Goal: Information Seeking & Learning: Find specific fact

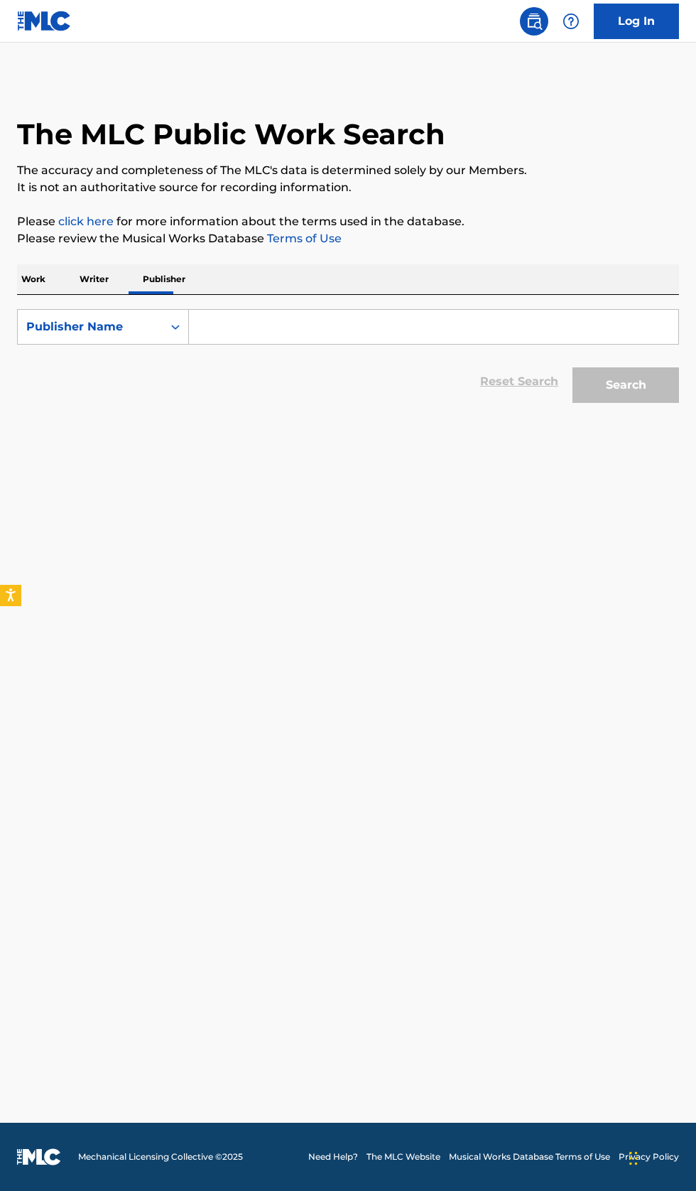
click at [285, 331] on input "Search Form" at bounding box center [434, 327] width 490 height 34
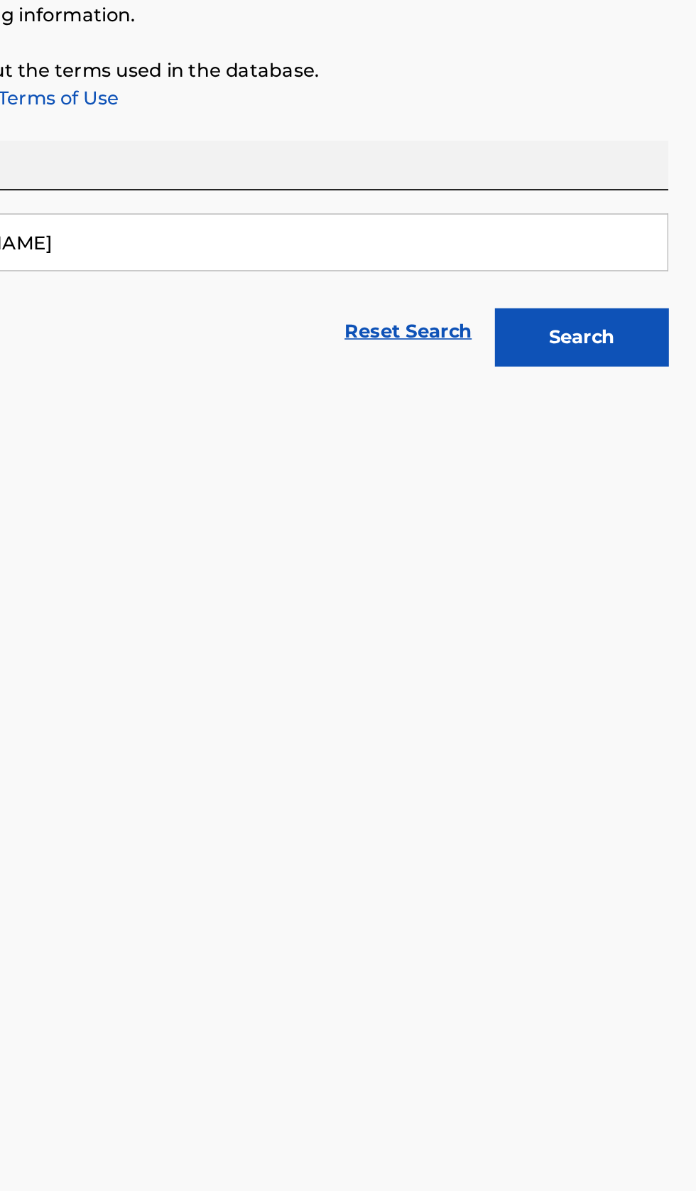
type input "Rachael Jenkins"
click at [653, 397] on button "Search" at bounding box center [626, 385] width 107 height 36
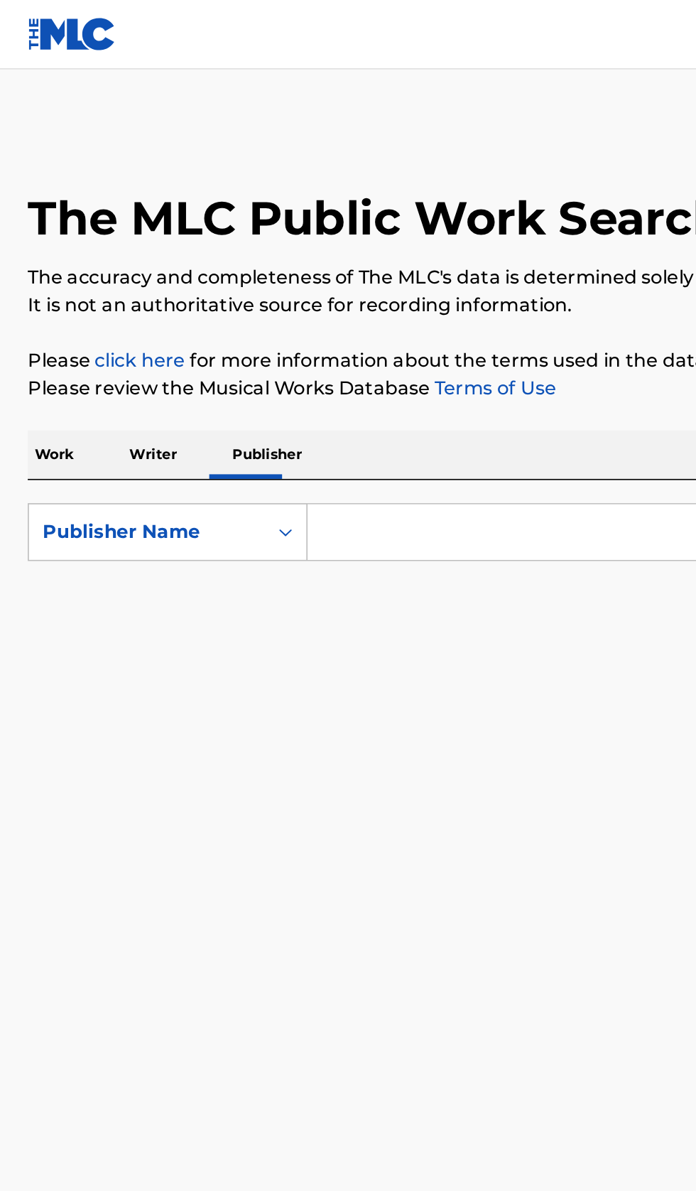
click at [290, 329] on input "Search Form" at bounding box center [434, 327] width 490 height 34
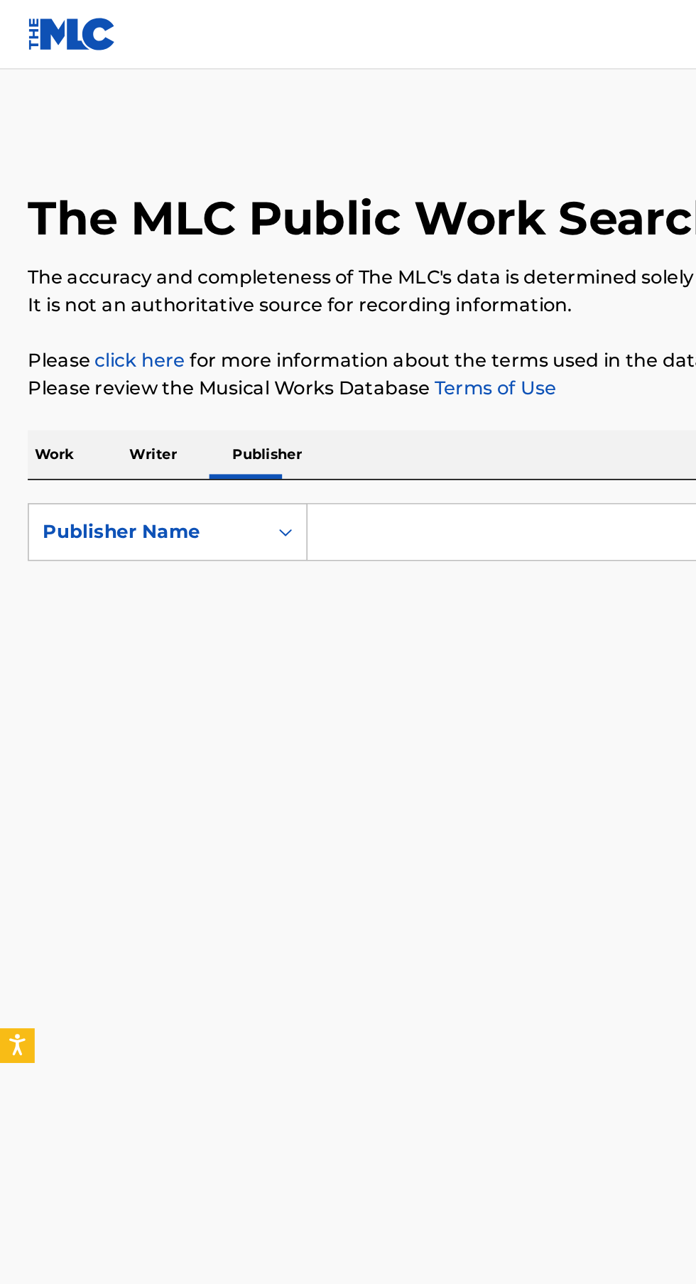
click at [96, 279] on p "Writer" at bounding box center [94, 279] width 38 height 30
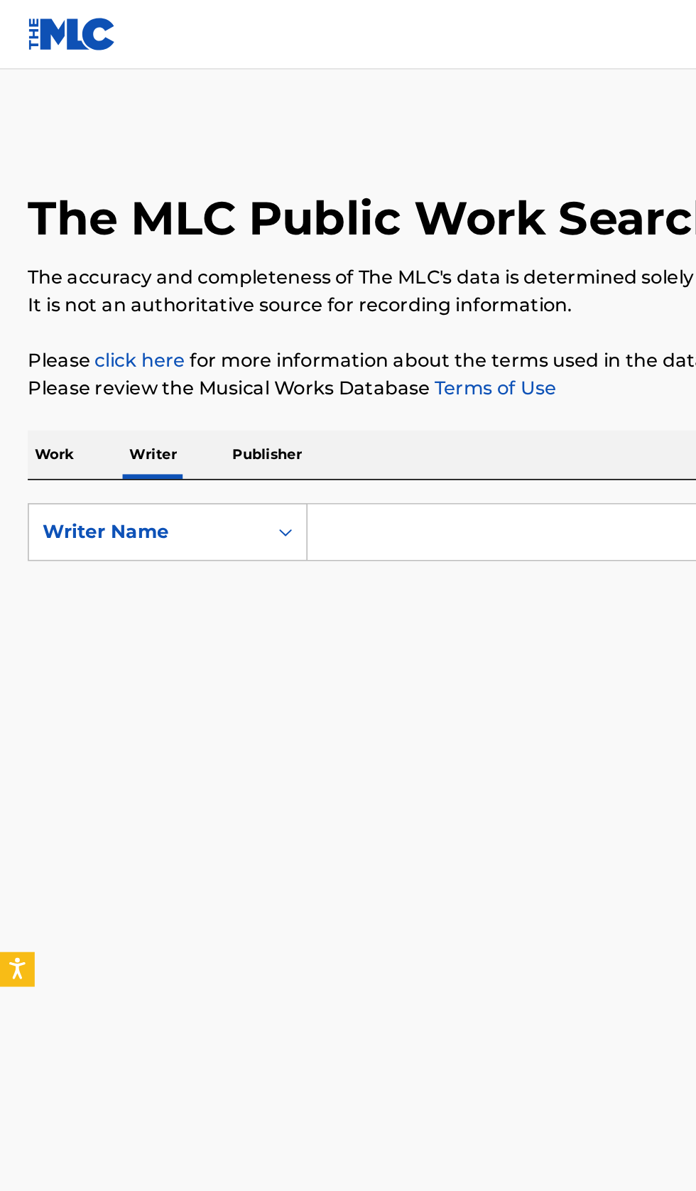
click at [285, 323] on input "Search Form" at bounding box center [434, 327] width 490 height 34
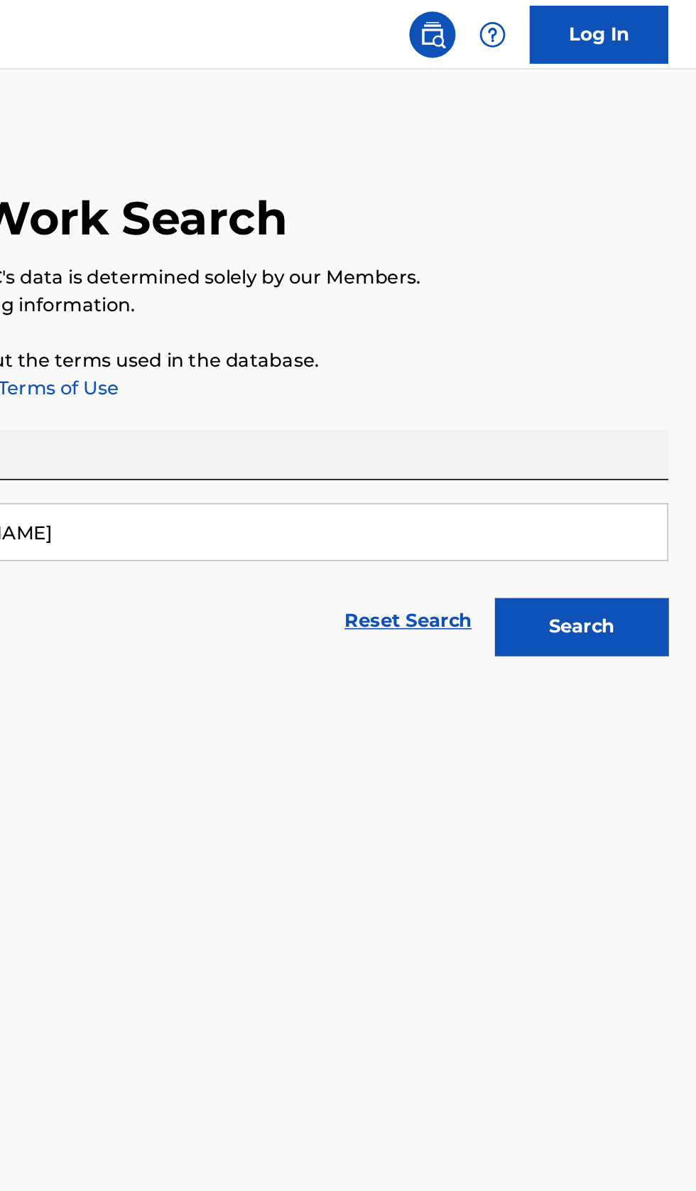
type input "Reginald Collins"
click at [652, 379] on button "Search" at bounding box center [626, 385] width 107 height 36
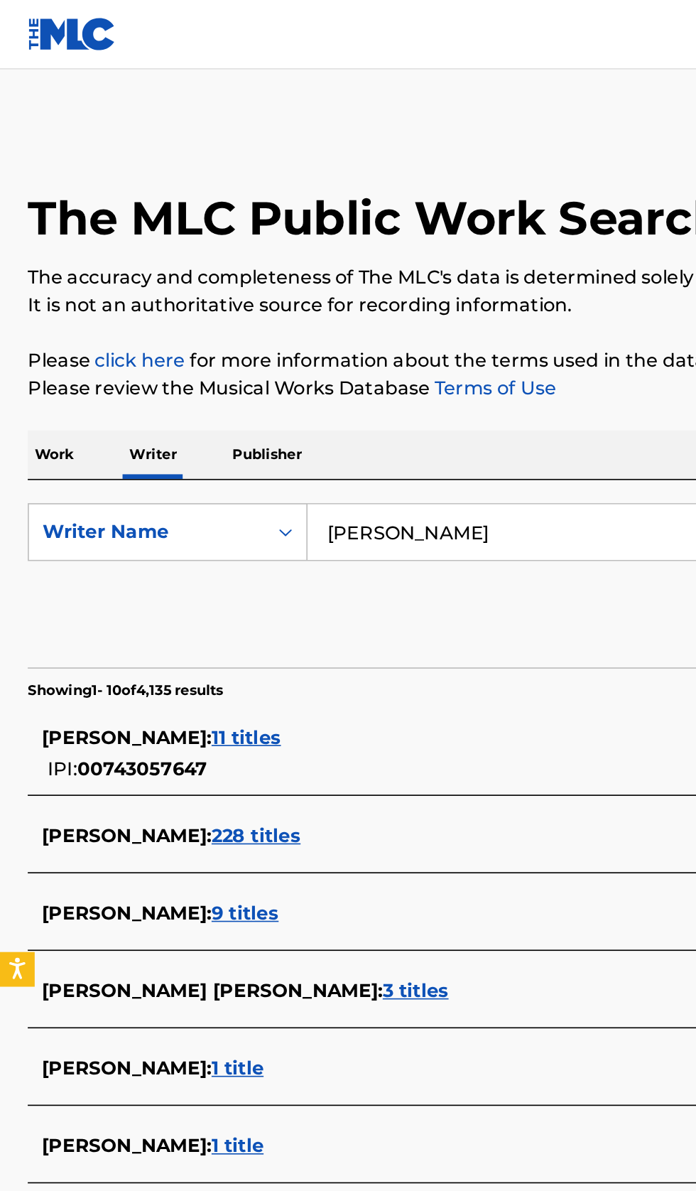
click at [263, 462] on div "REGINALD COLLINS : 11 titles IPI: 00743057647" at bounding box center [330, 463] width 608 height 36
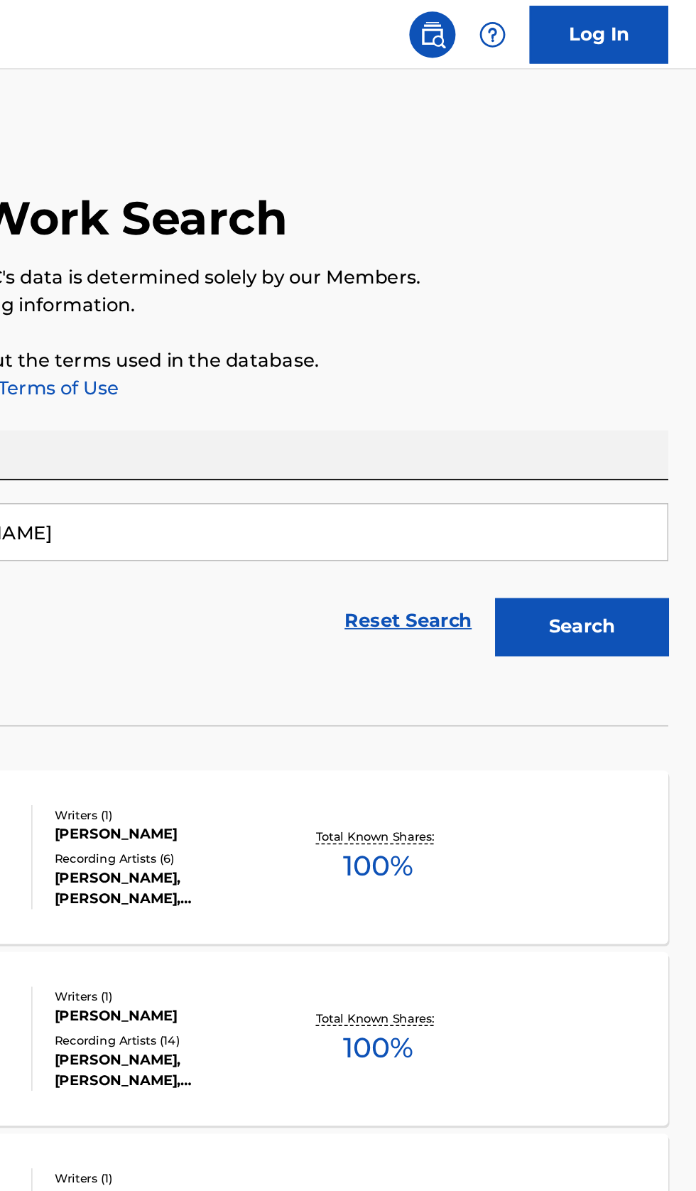
click at [578, 560] on div "2020 VIZION MLC Song Code : 2E2OH4 ISWC : Writers ( 1 ) REGINALD COLLINS Record…" at bounding box center [348, 526] width 662 height 107
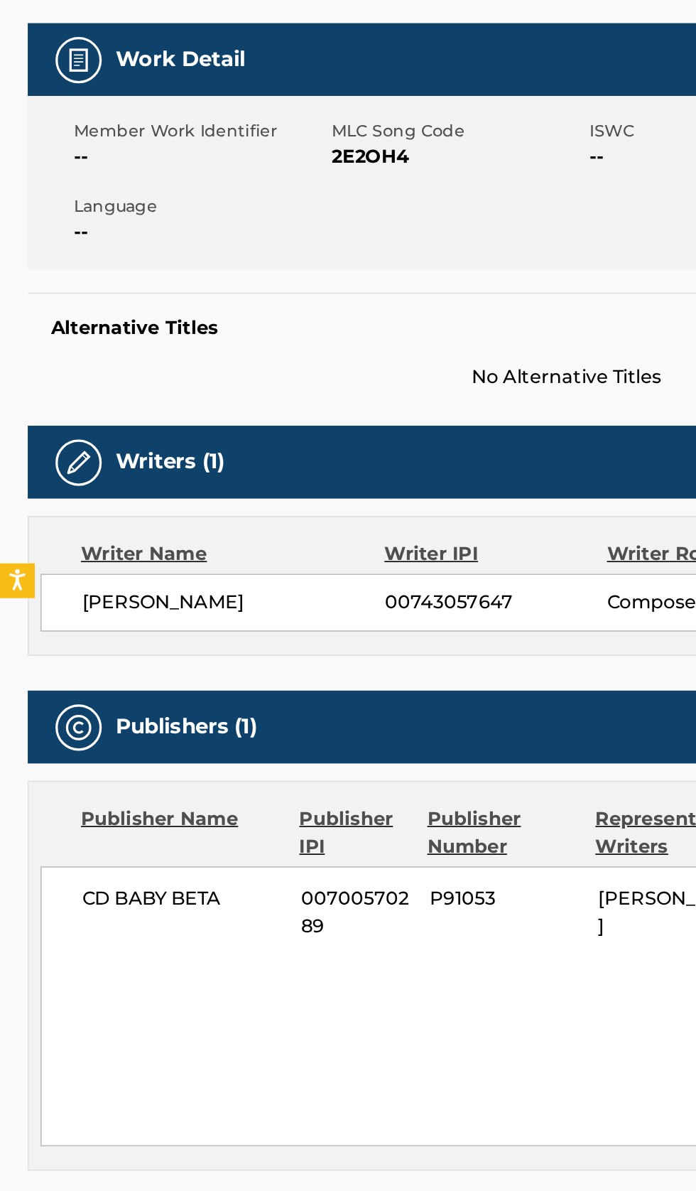
click at [71, 792] on span "CD BABY BETA" at bounding box center [112, 790] width 124 height 17
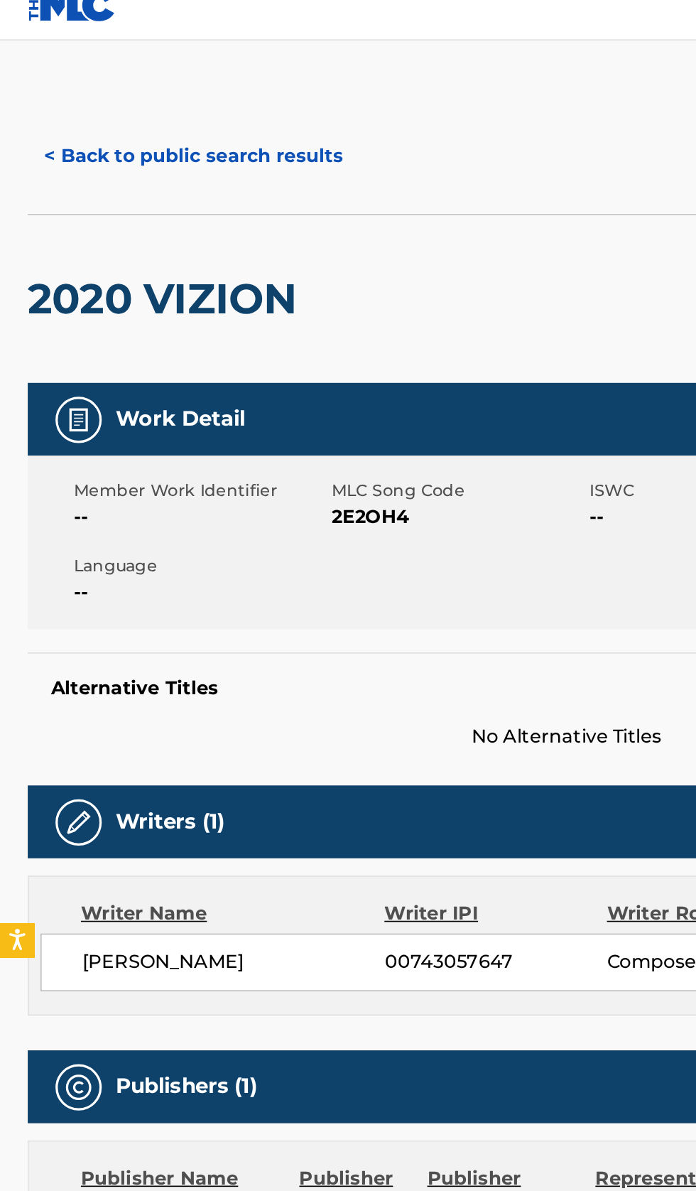
click at [124, 116] on button "< Back to public search results" at bounding box center [119, 114] width 204 height 36
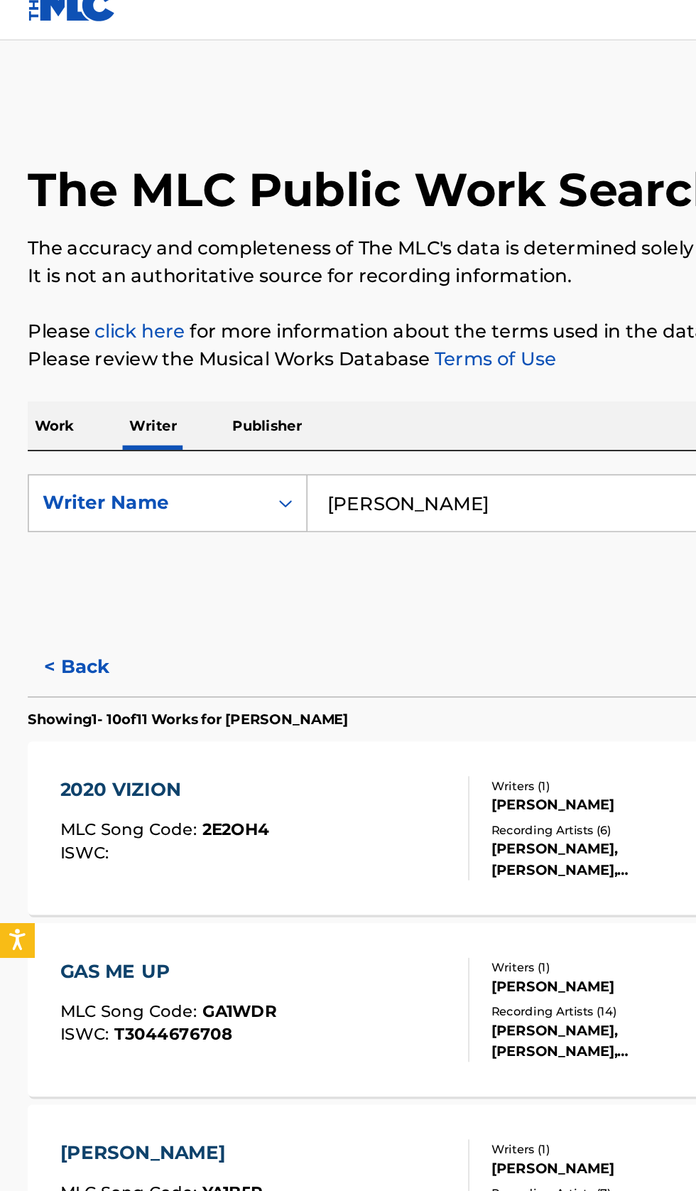
click at [330, 325] on input "Reginald Collins" at bounding box center [434, 327] width 490 height 34
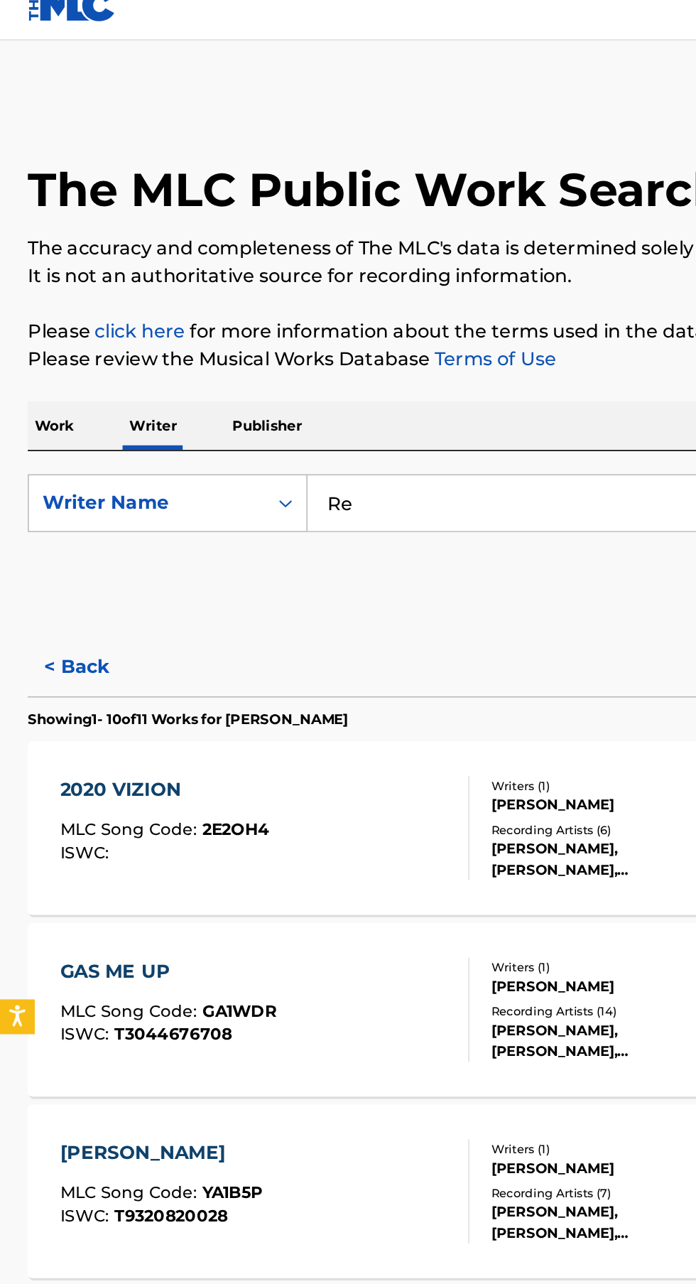
type input "R"
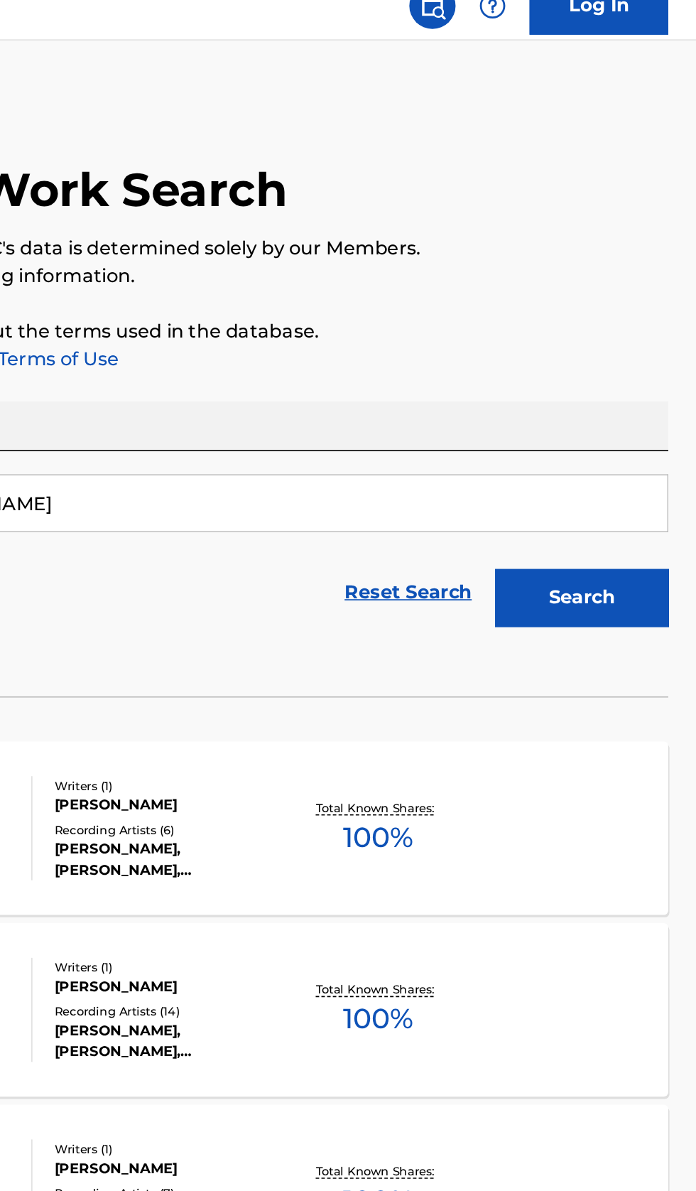
type input "Rachael Jenkins"
click at [655, 390] on button "Search" at bounding box center [626, 385] width 107 height 36
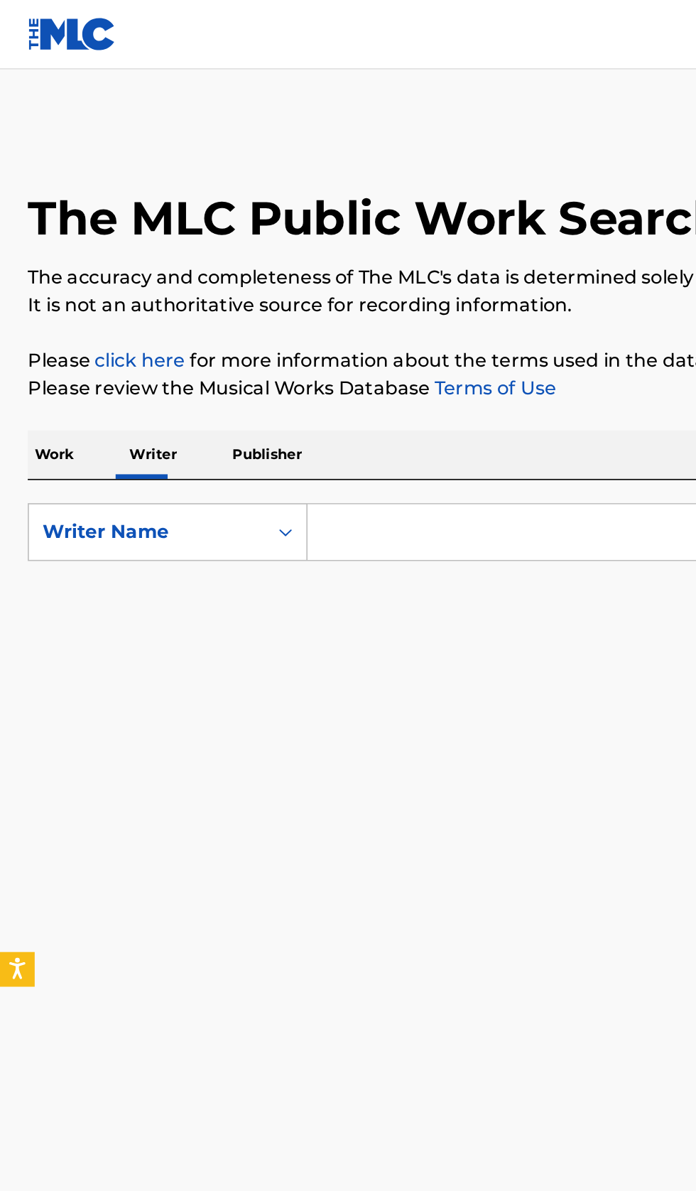
click at [290, 322] on input "Search Form" at bounding box center [434, 327] width 490 height 34
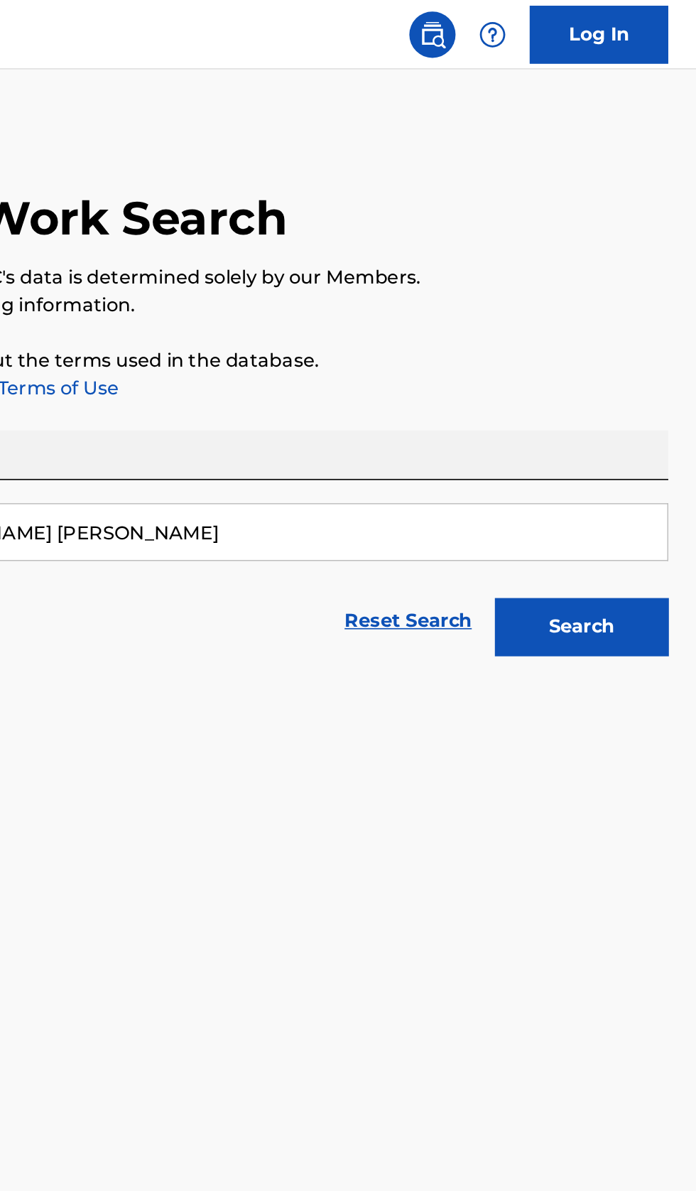
type input "simon robert french"
click at [661, 391] on button "Search" at bounding box center [626, 385] width 107 height 36
type input "[PERSON_NAME]"
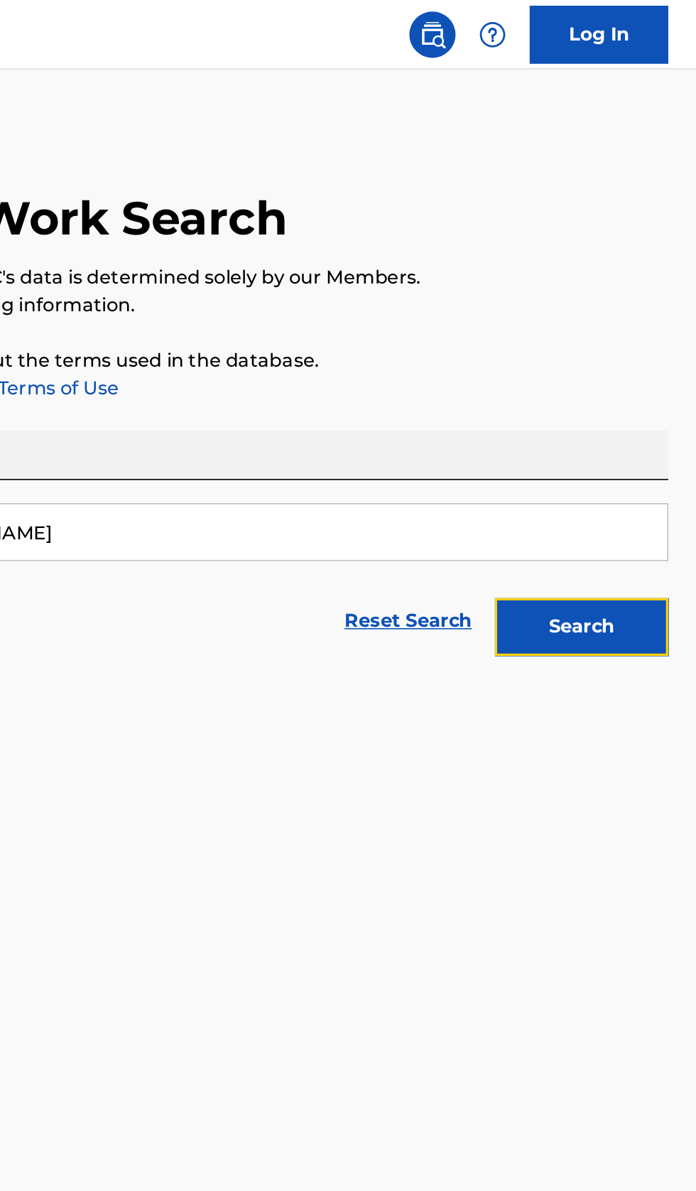
click at [648, 402] on button "Search" at bounding box center [626, 385] width 107 height 36
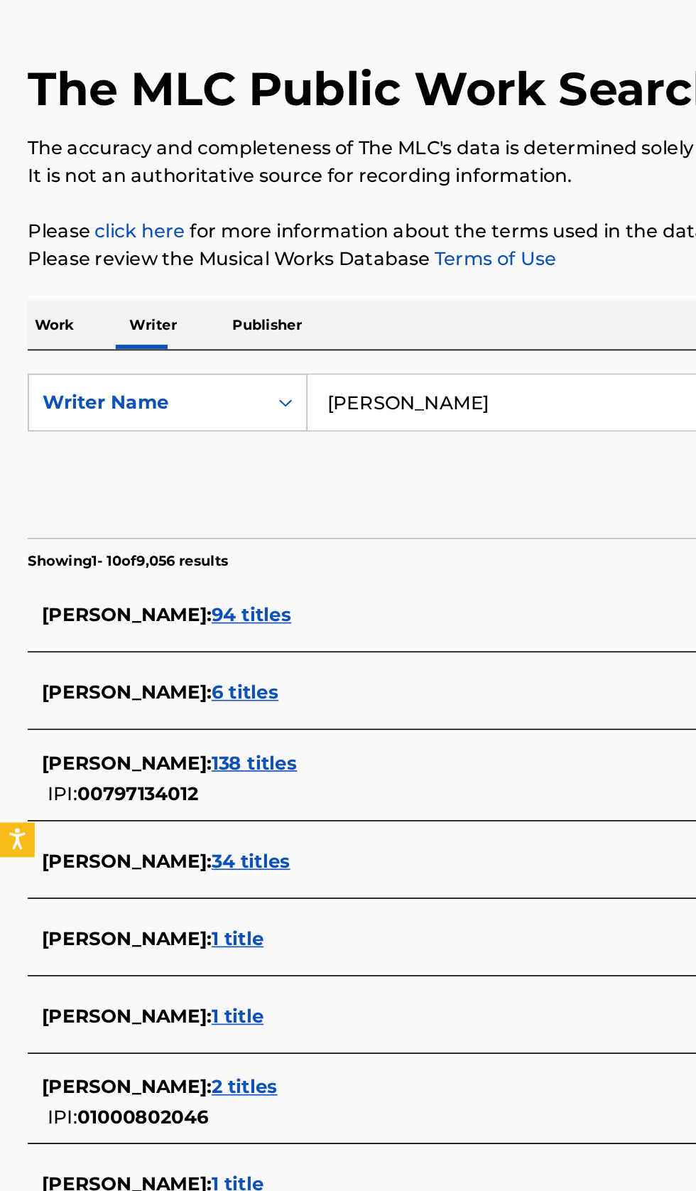
click at [284, 545] on div "MALCOLM DAVIS : 138 titles" at bounding box center [330, 548] width 608 height 17
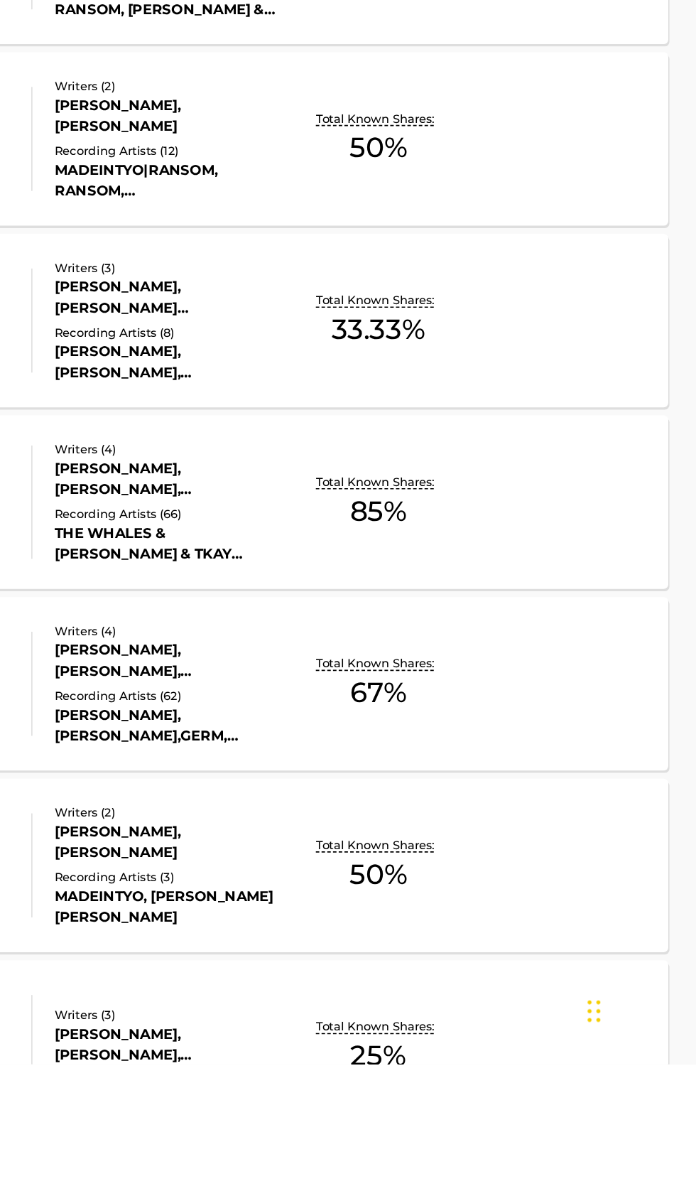
scroll to position [340, 0]
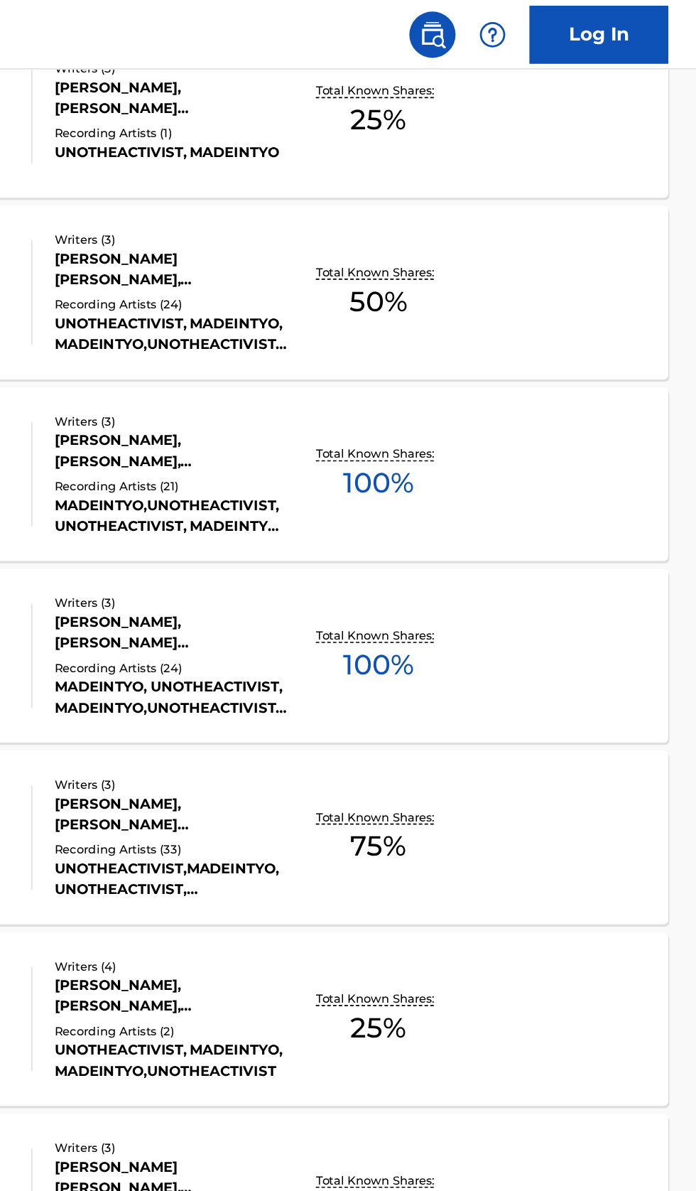
scroll to position [2576, 0]
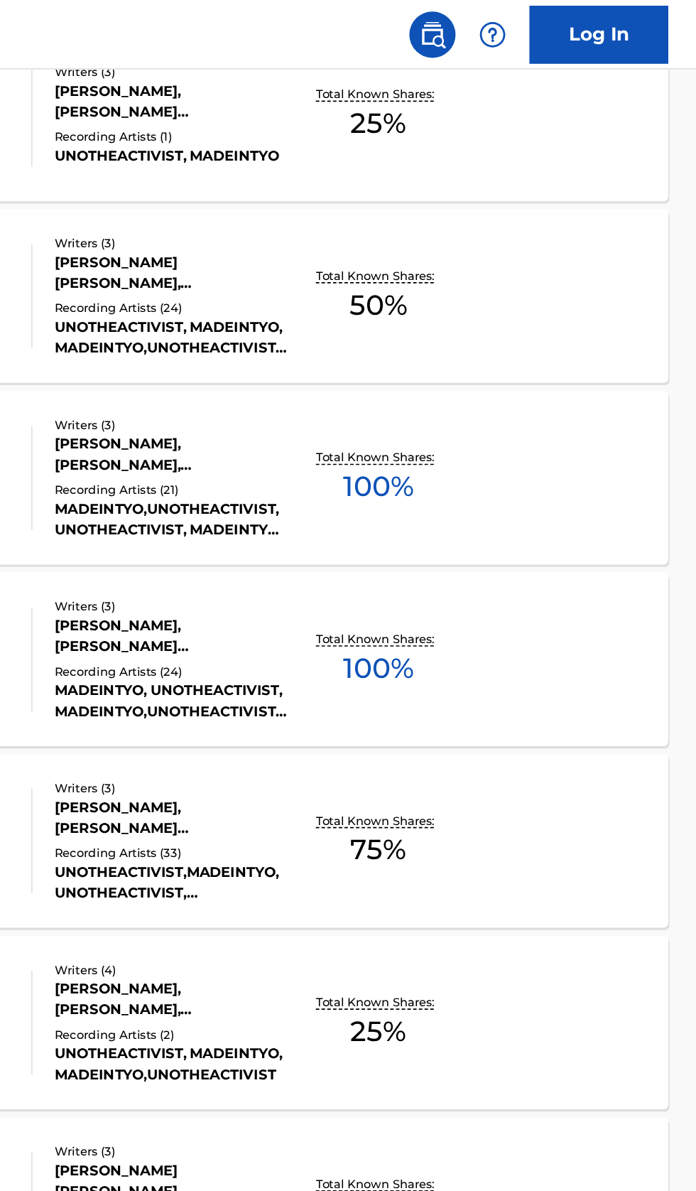
click at [604, 308] on div "JEALOUSY MLC Song Code : JB7KO3 ISWC : Writers ( 3 ) MARKOUS ROBERTS, MALCOLM D…" at bounding box center [348, 293] width 662 height 107
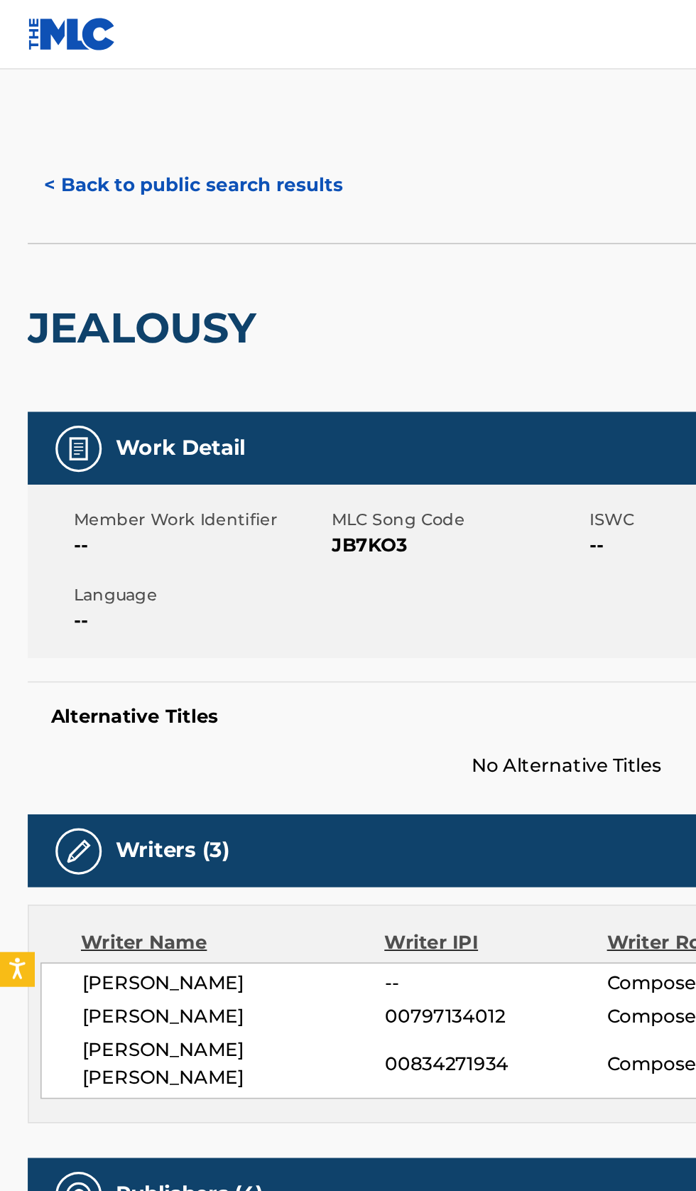
click at [144, 118] on button "< Back to public search results" at bounding box center [119, 114] width 204 height 36
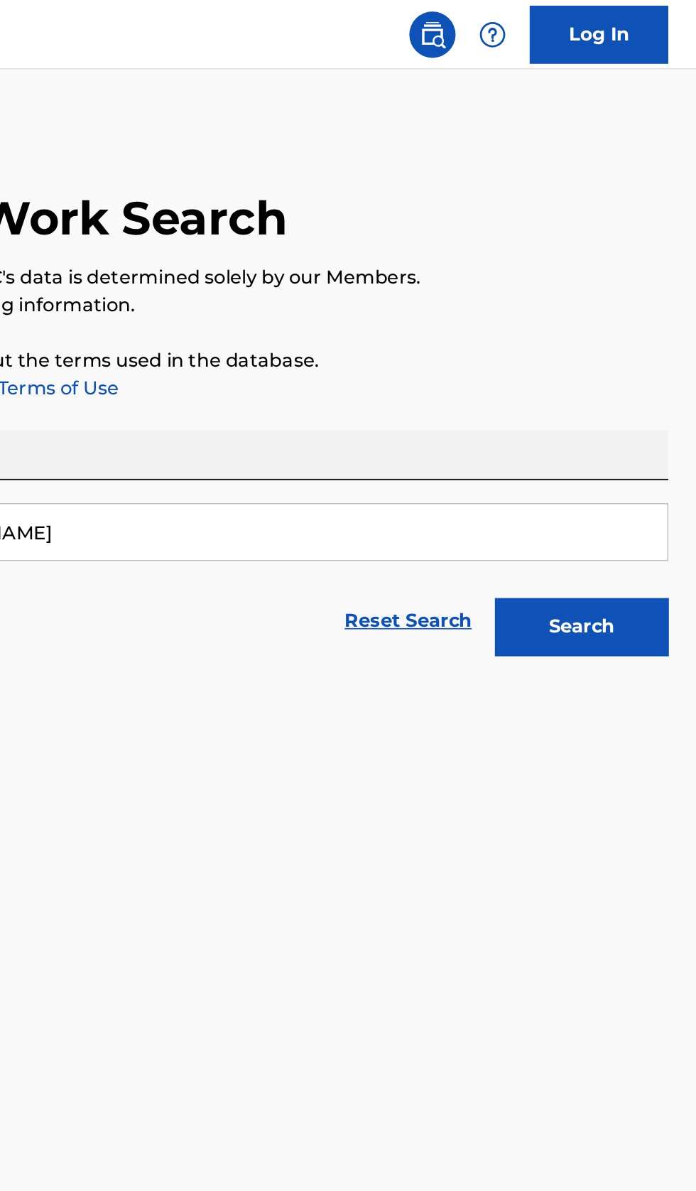
type input "[PERSON_NAME]"
click at [649, 380] on button "Search" at bounding box center [626, 385] width 107 height 36
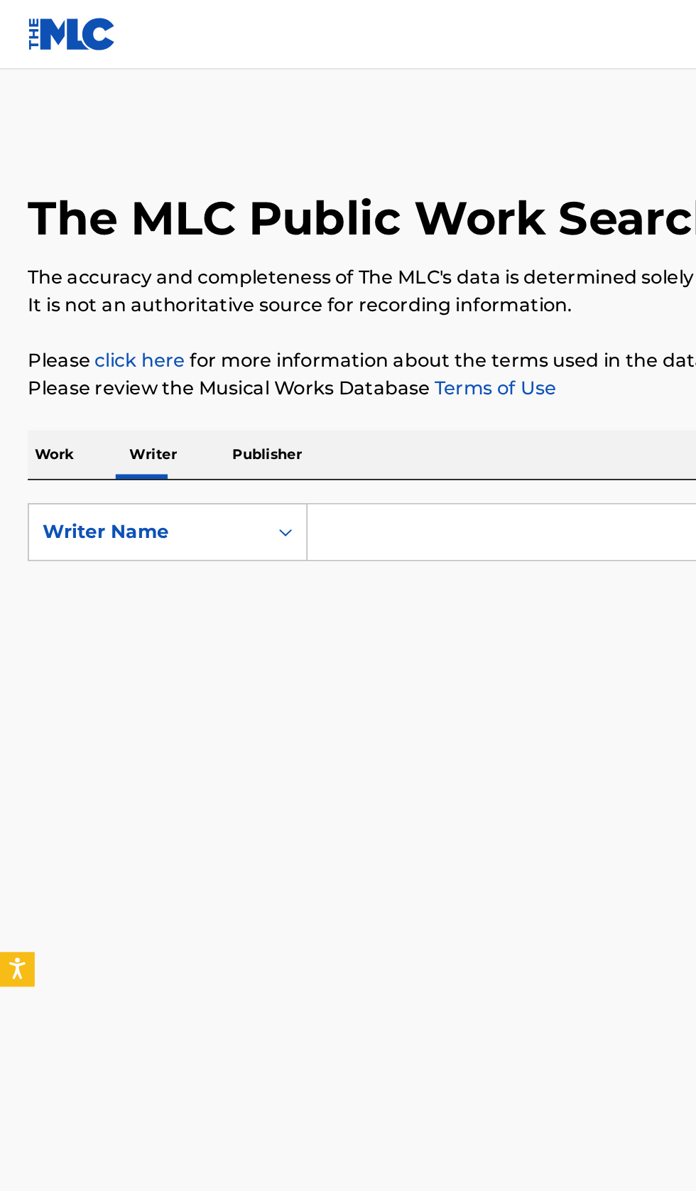
click at [301, 332] on input "Search Form" at bounding box center [434, 327] width 490 height 34
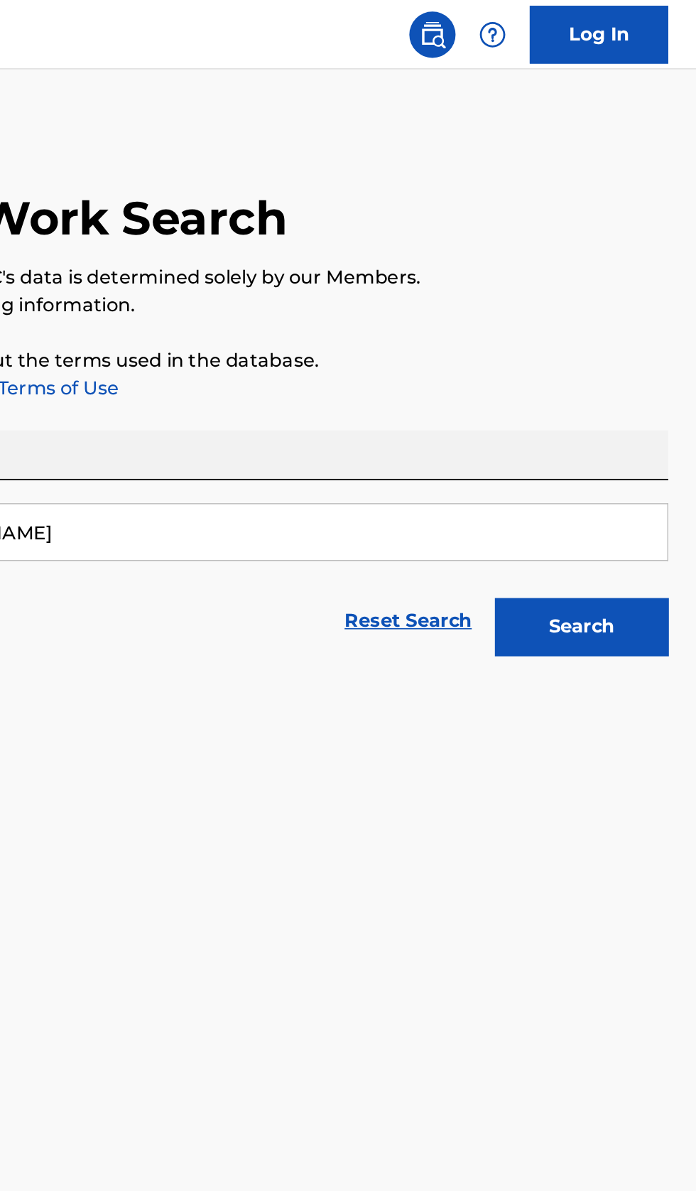
type input "Keyanta Bullard"
click at [652, 388] on button "Search" at bounding box center [626, 385] width 107 height 36
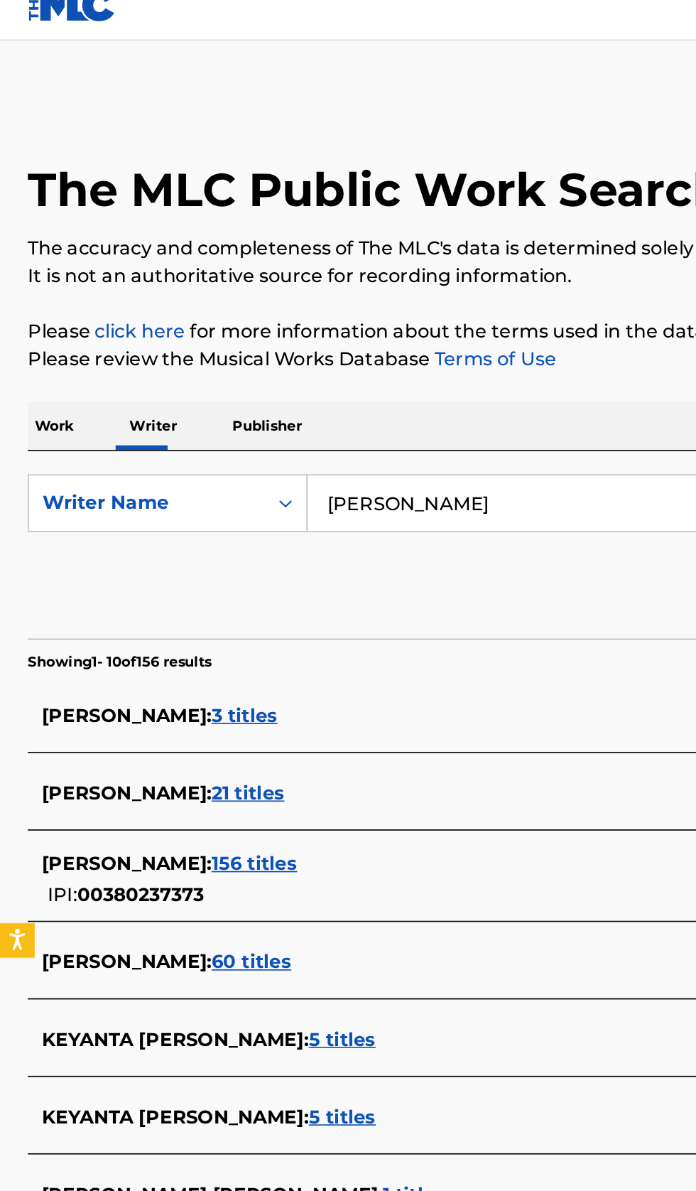
click at [274, 549] on div "KEYANTA BULLARD : 156 titles" at bounding box center [330, 548] width 608 height 17
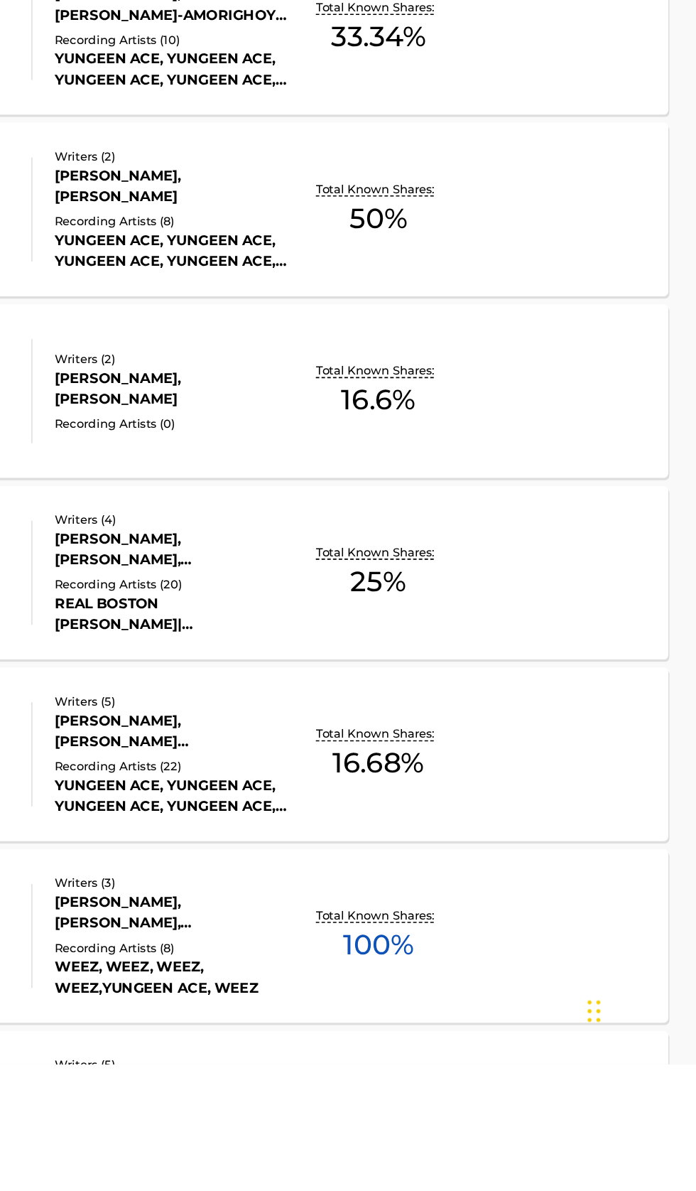
scroll to position [340, 0]
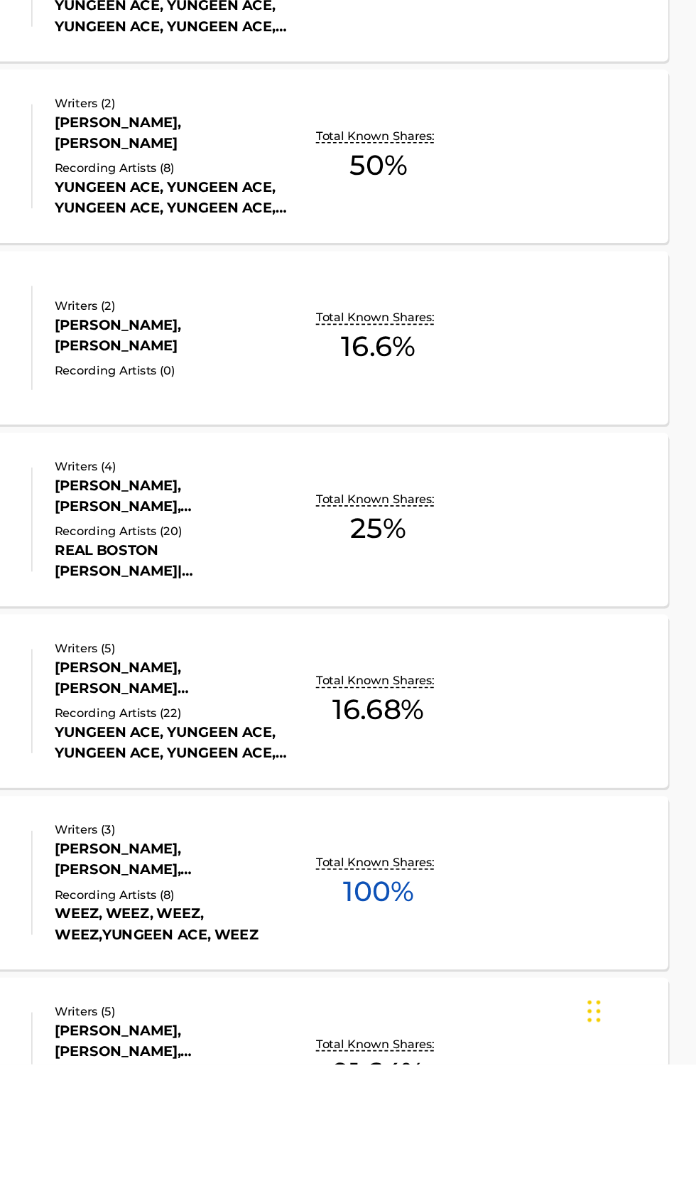
click at [601, 1087] on div "APOLOGIZE MLC Song Code : AD03WJ ISWC : Writers ( 3 ) KEYANTA BULLARD, DOMINIC …" at bounding box center [348, 1079] width 662 height 107
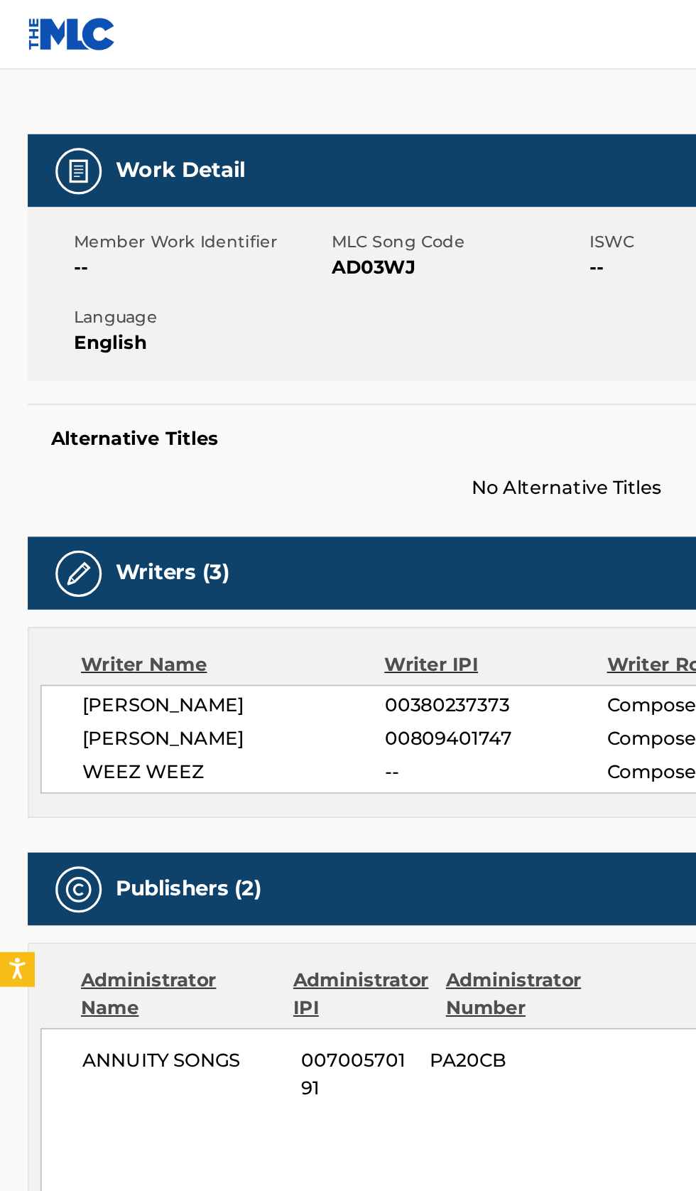
scroll to position [167, 0]
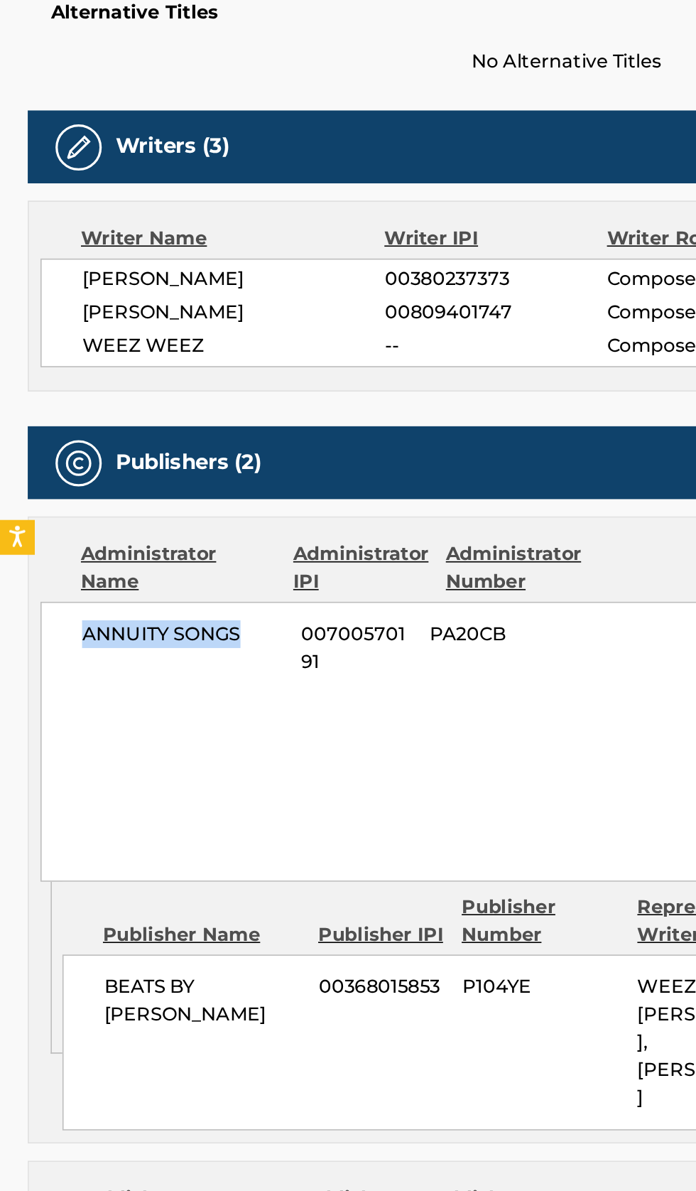
copy span "ANNUITY SONGS"
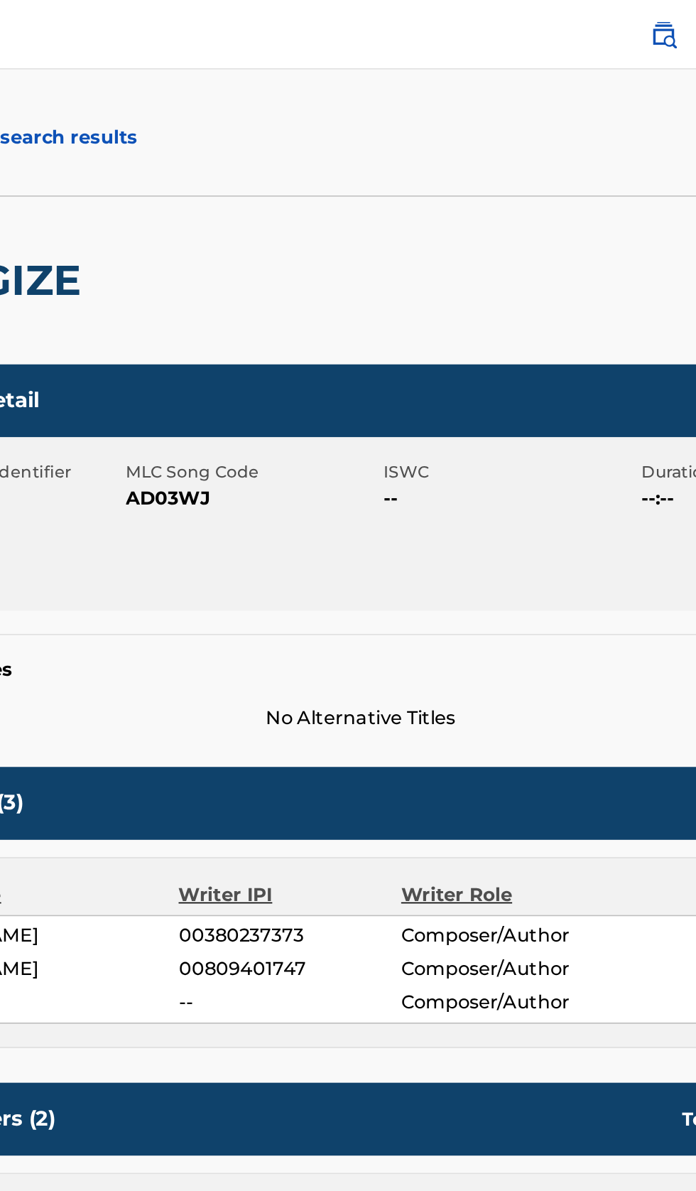
scroll to position [0, 0]
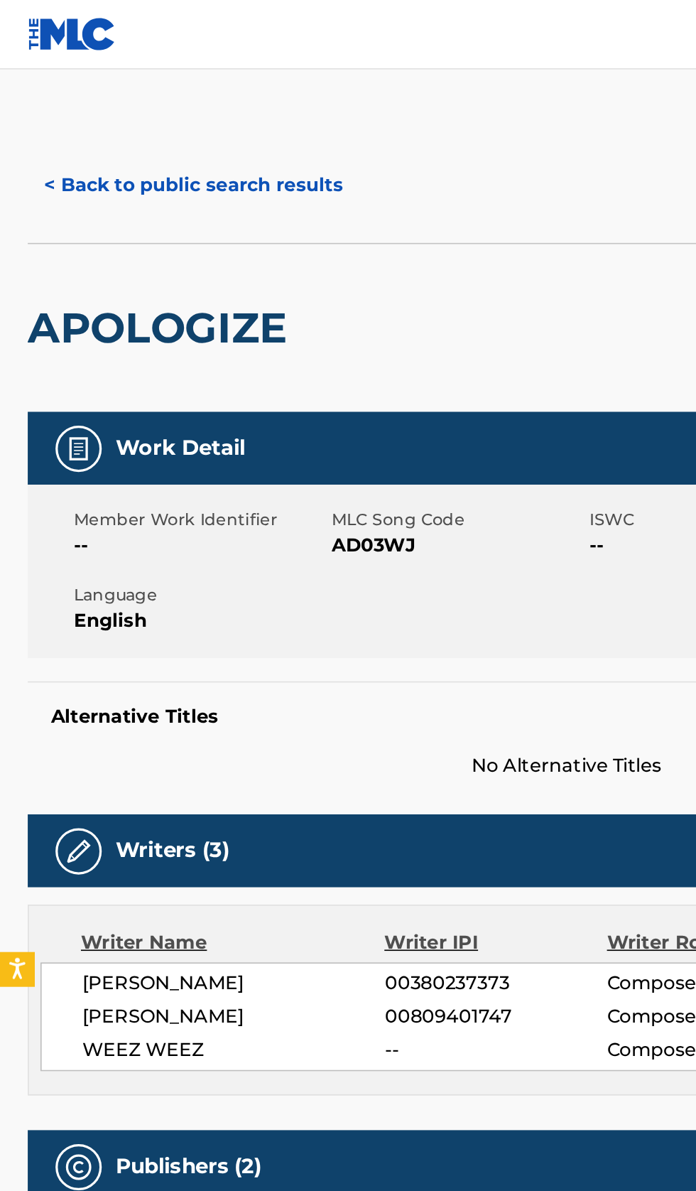
click at [154, 119] on button "< Back to public search results" at bounding box center [119, 114] width 204 height 36
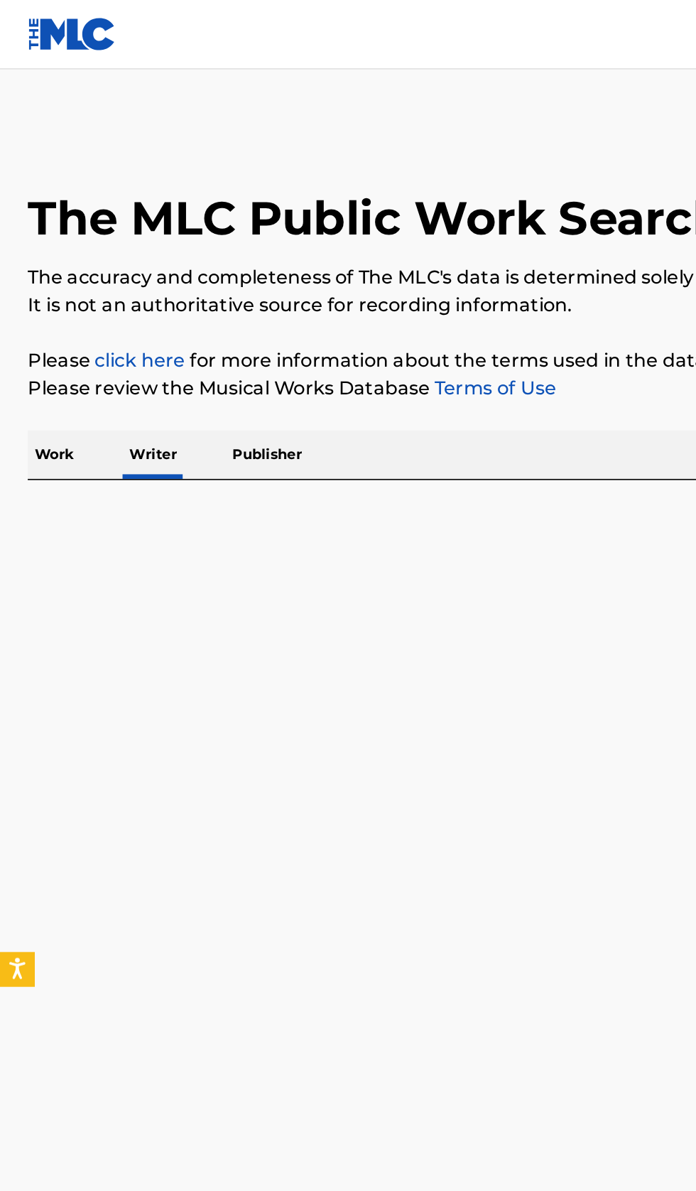
scroll to position [200, 0]
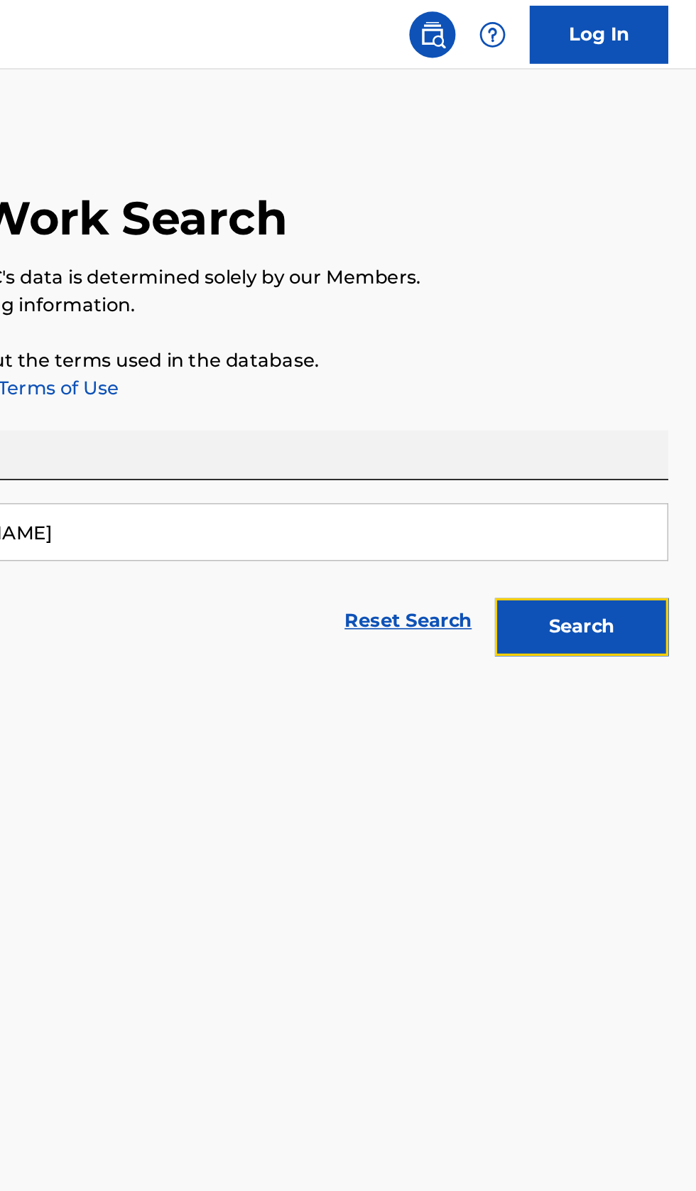
click at [652, 398] on button "Search" at bounding box center [626, 385] width 107 height 36
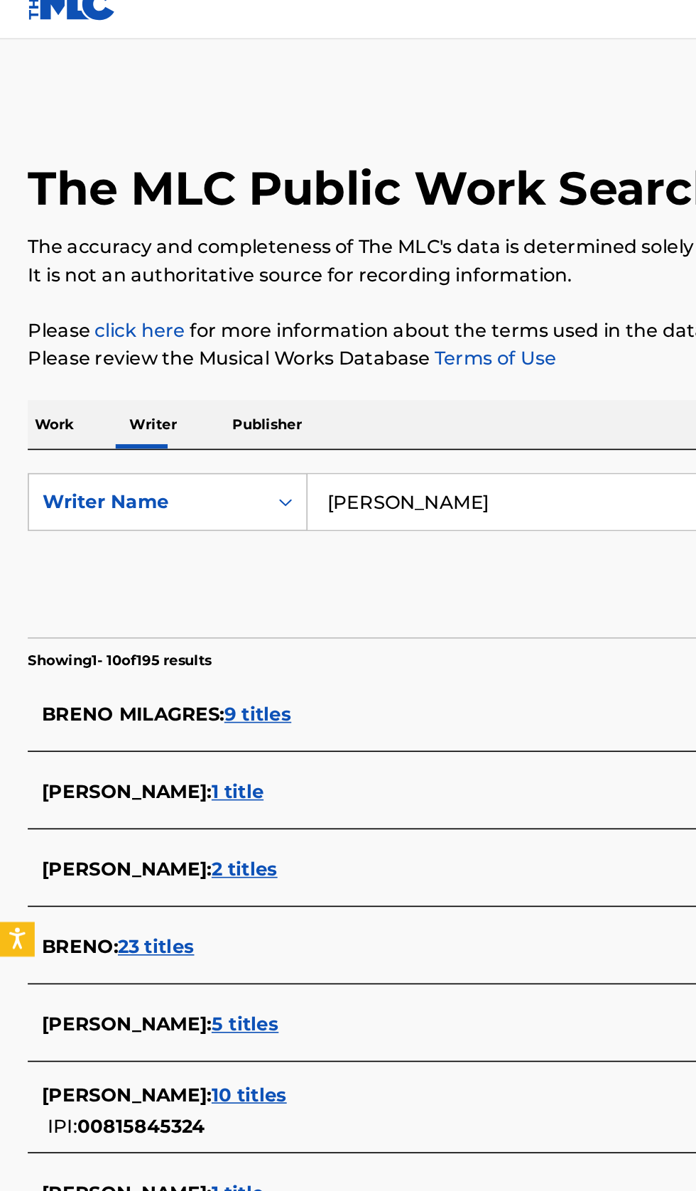
click at [367, 325] on input "[PERSON_NAME]" at bounding box center [434, 327] width 490 height 34
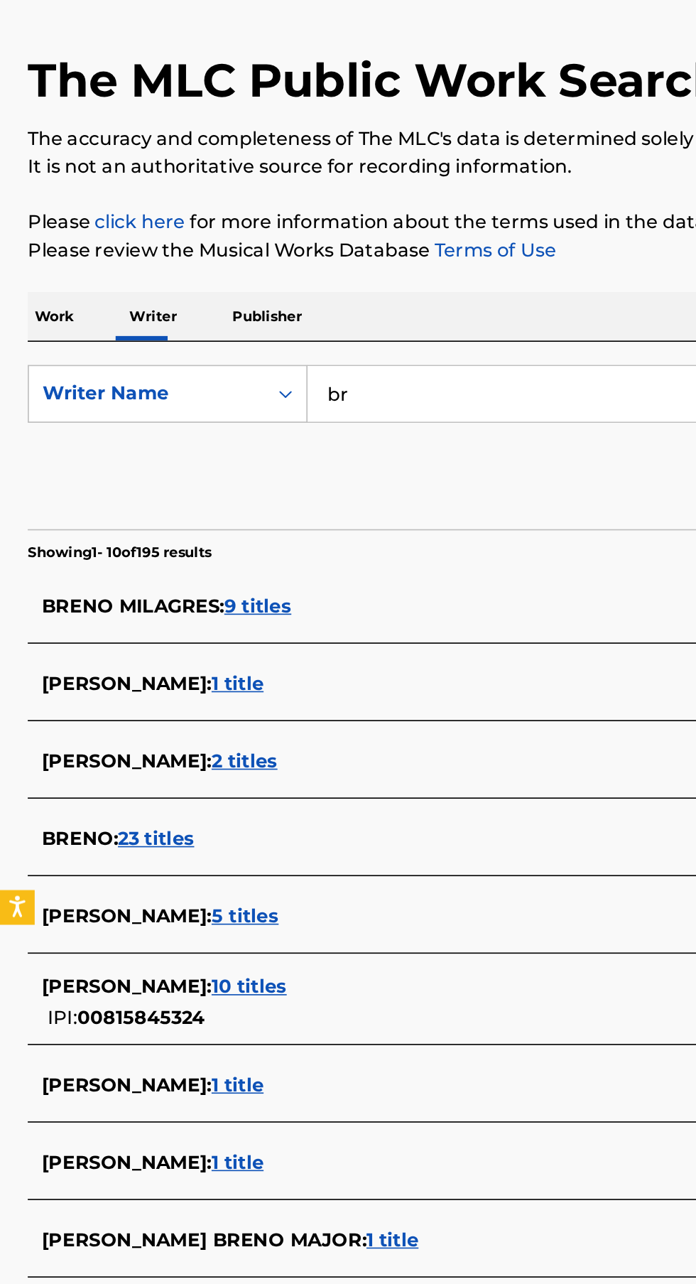
type input "b"
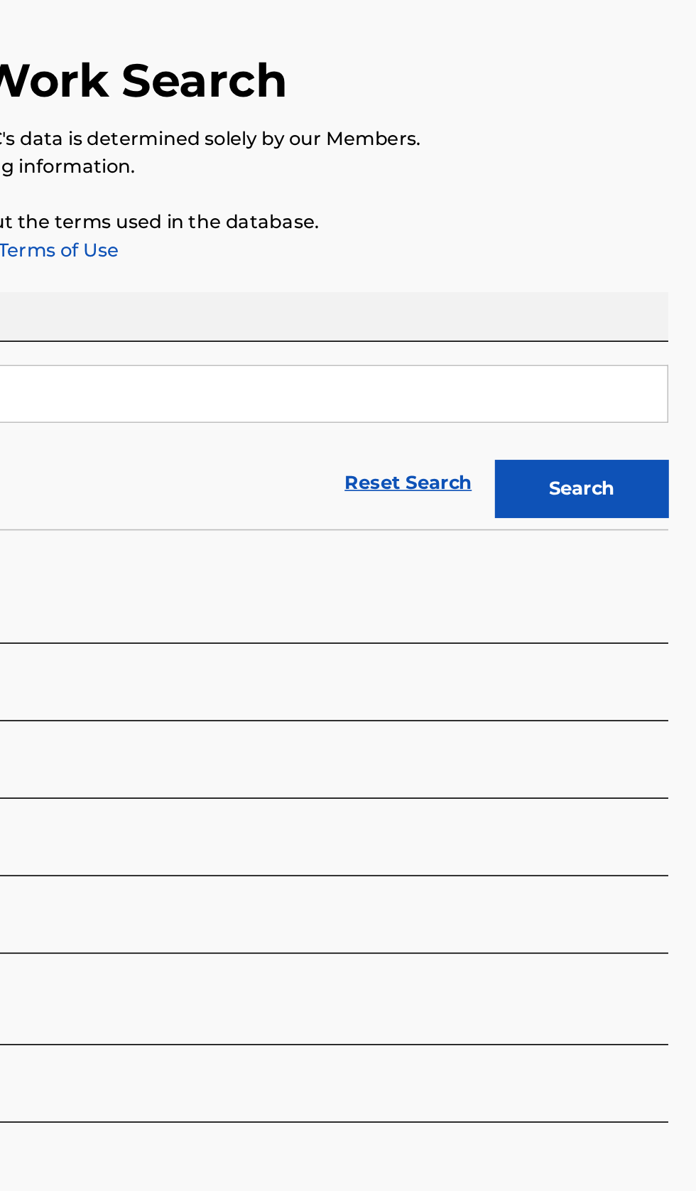
type input "twikipedia"
click at [646, 380] on button "Search" at bounding box center [626, 385] width 107 height 36
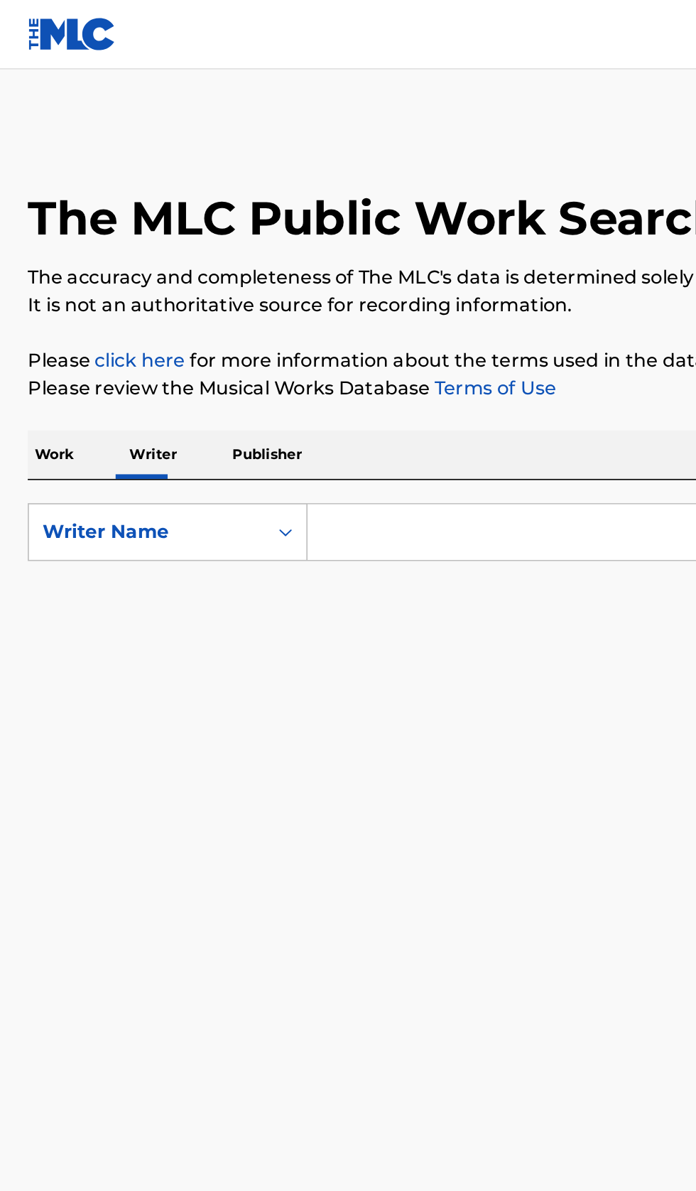
click at [301, 321] on input "Search Form" at bounding box center [434, 327] width 490 height 34
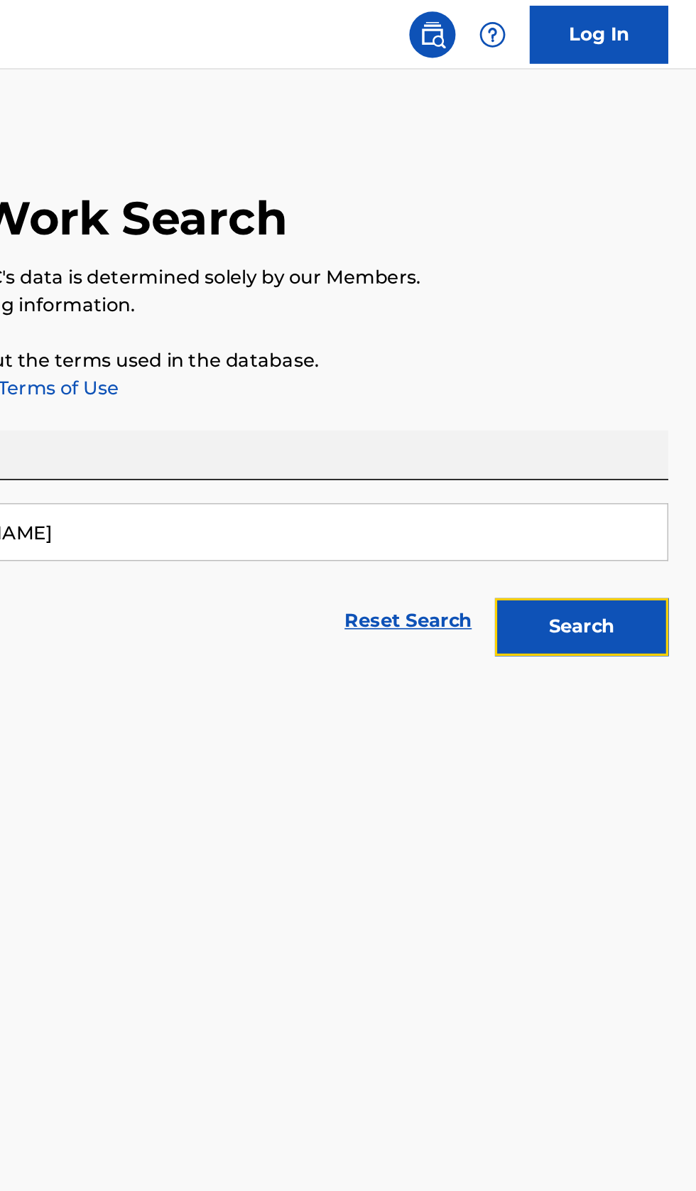
click at [643, 391] on button "Search" at bounding box center [626, 385] width 107 height 36
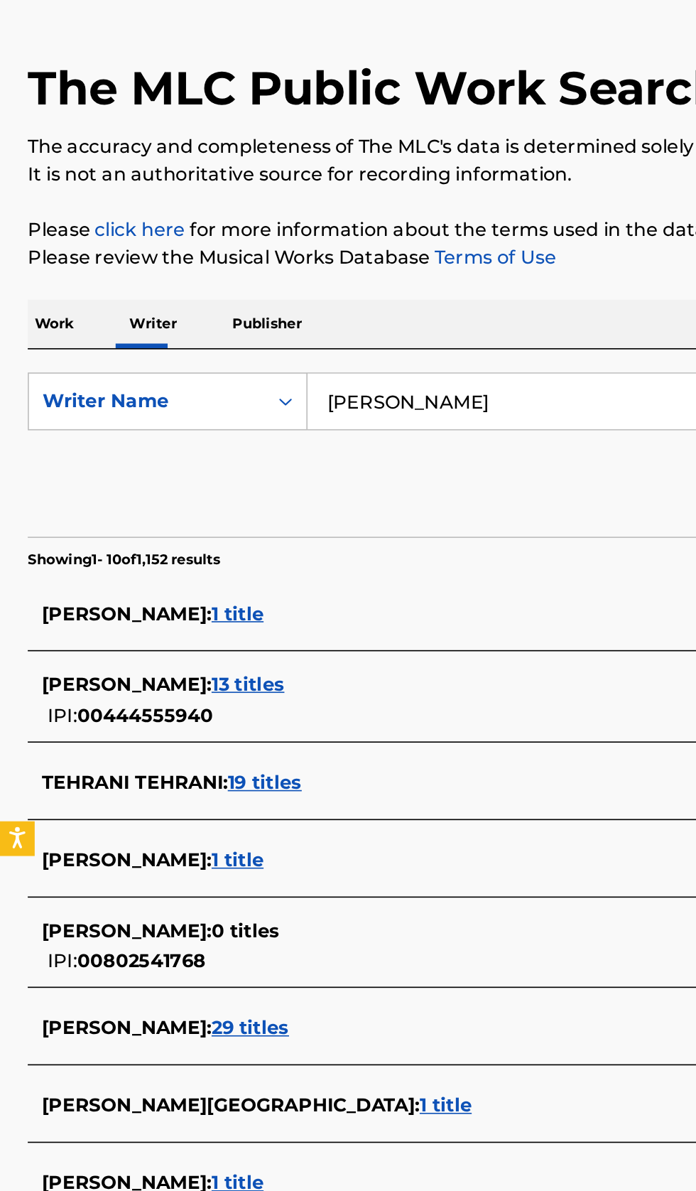
click at [301, 453] on div "DARRIN TEHRANI : 1 title" at bounding box center [330, 457] width 608 height 17
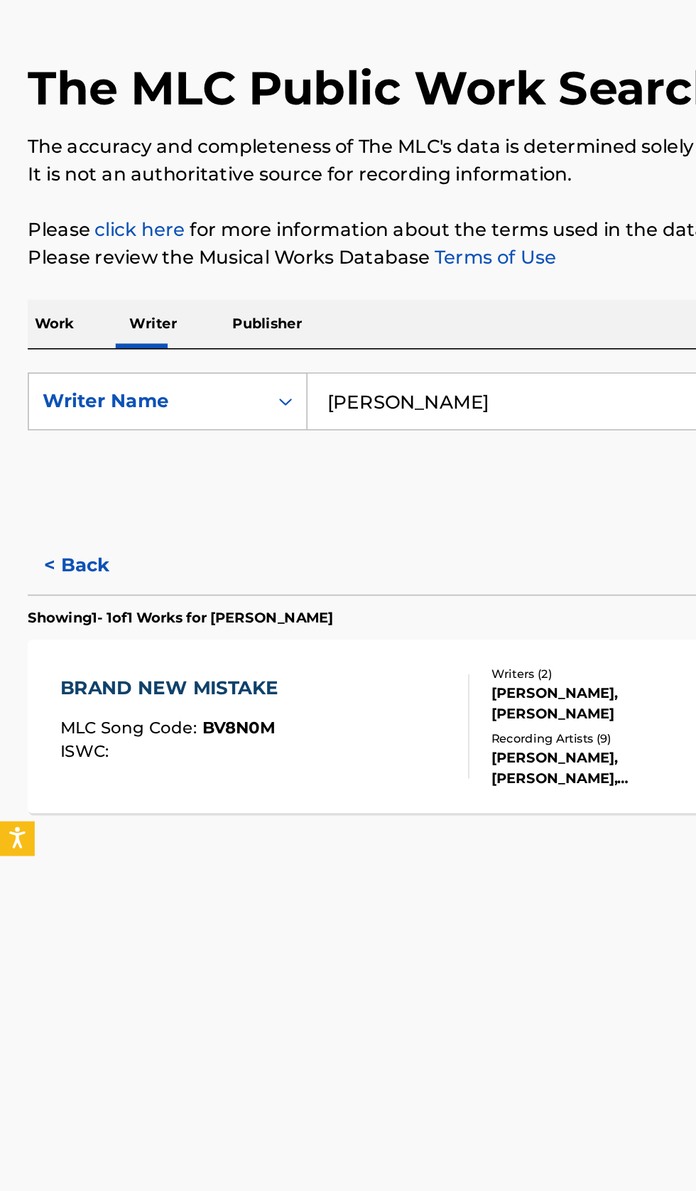
click at [67, 426] on button "< Back" at bounding box center [59, 428] width 85 height 36
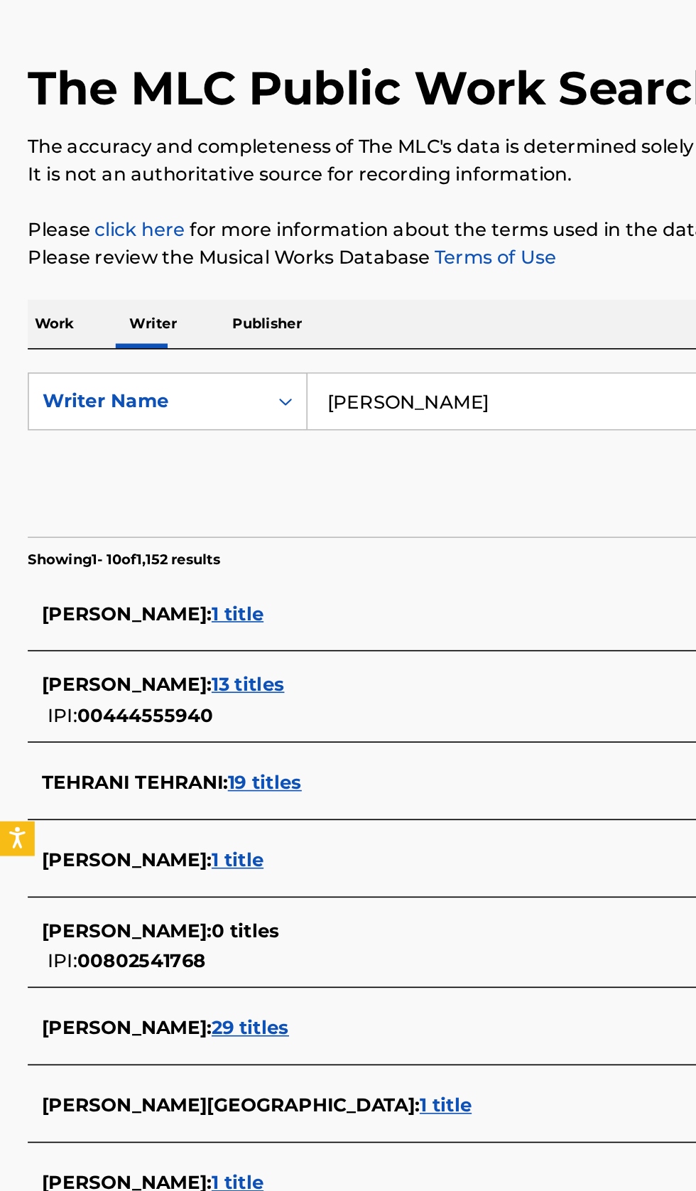
click at [263, 608] on div "DARIUS TEHRANI : 1 title" at bounding box center [330, 608] width 608 height 17
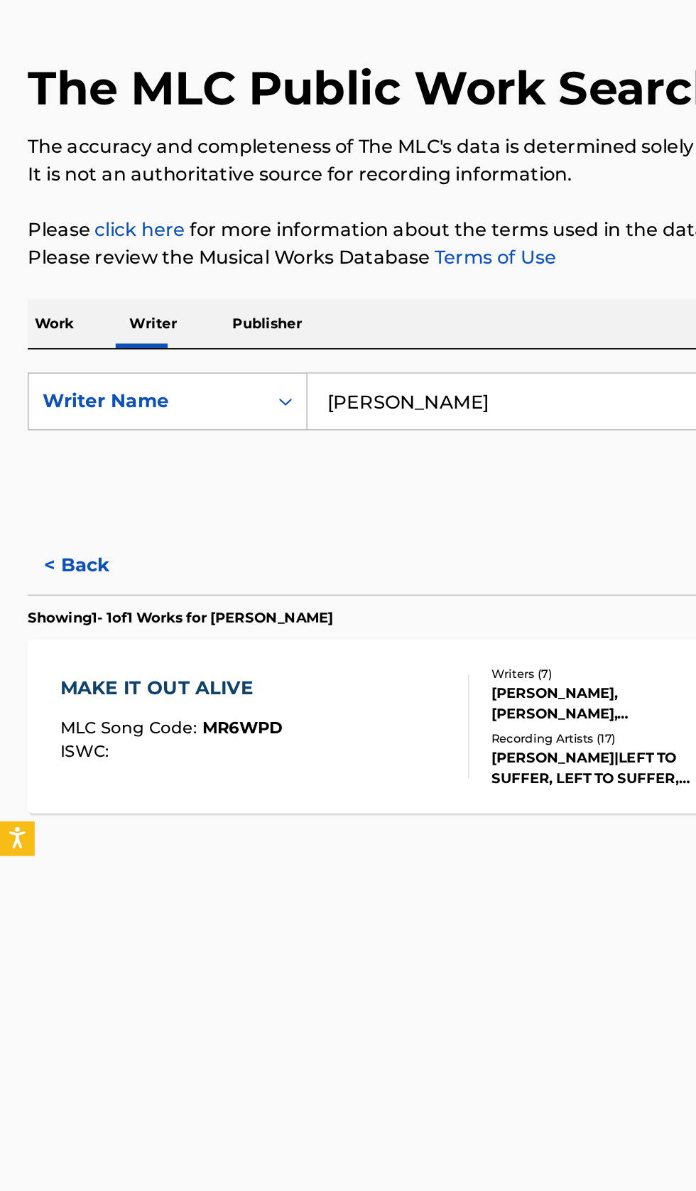
click at [74, 423] on button "< Back" at bounding box center [59, 428] width 85 height 36
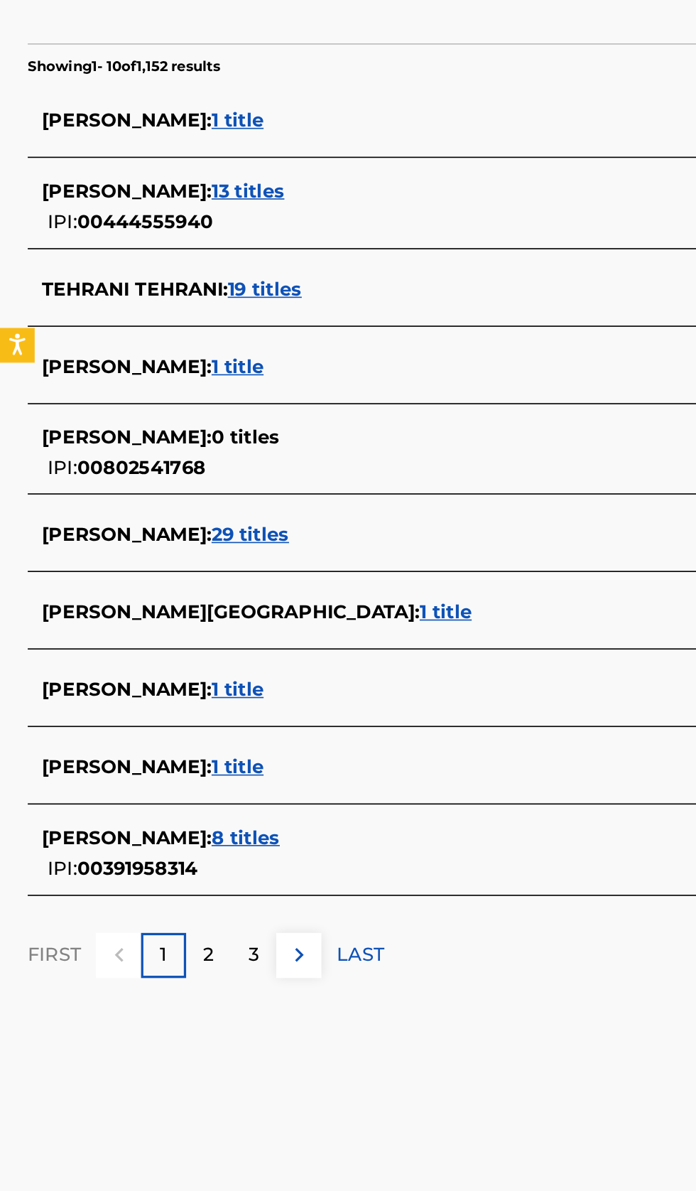
click at [301, 917] on div "DARIUS B TEHRANI : 8 titles IPI: 00391958314" at bounding box center [330, 908] width 608 height 36
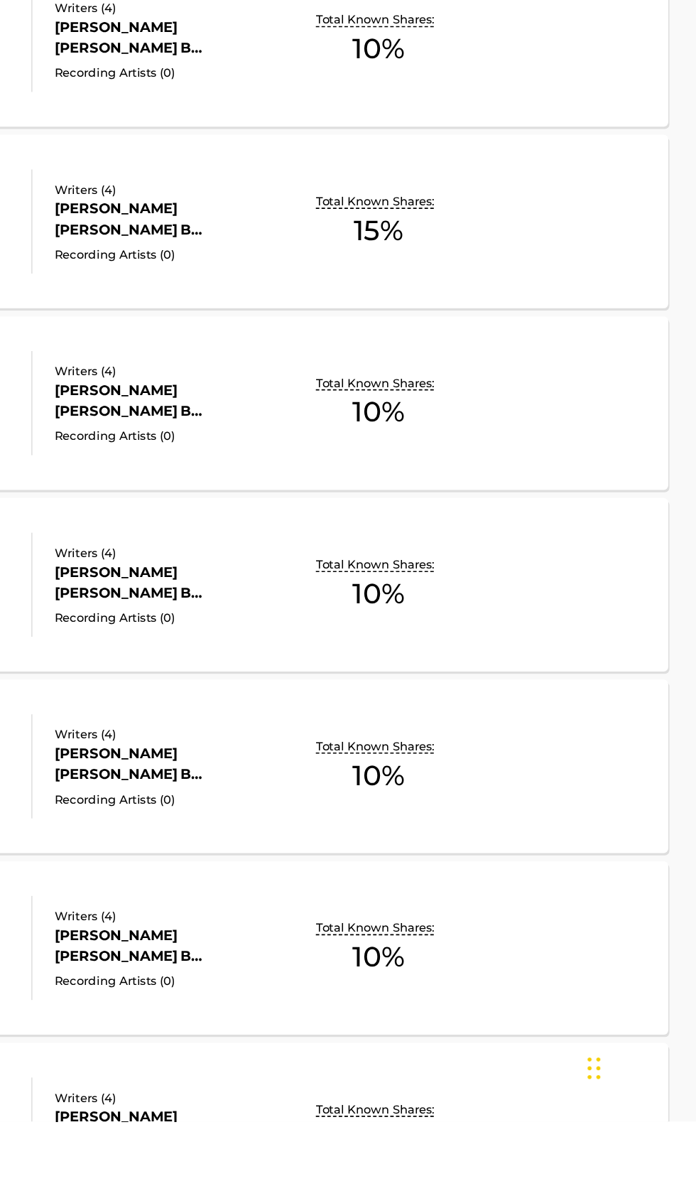
scroll to position [110, 0]
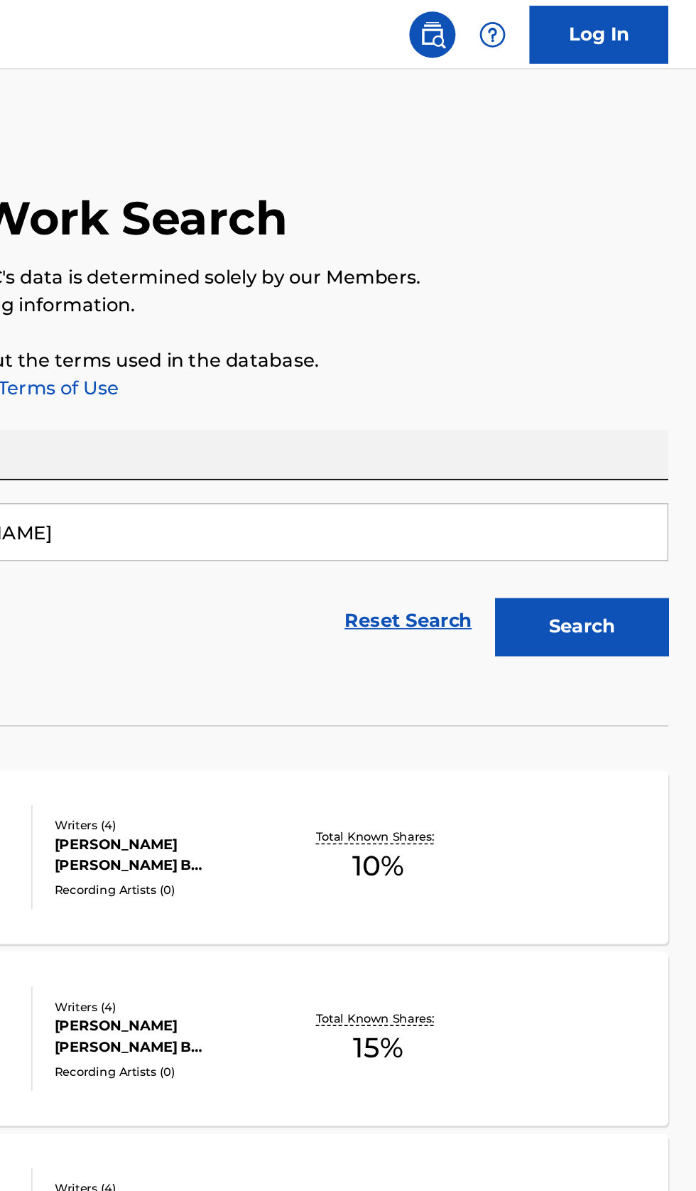
scroll to position [0, 0]
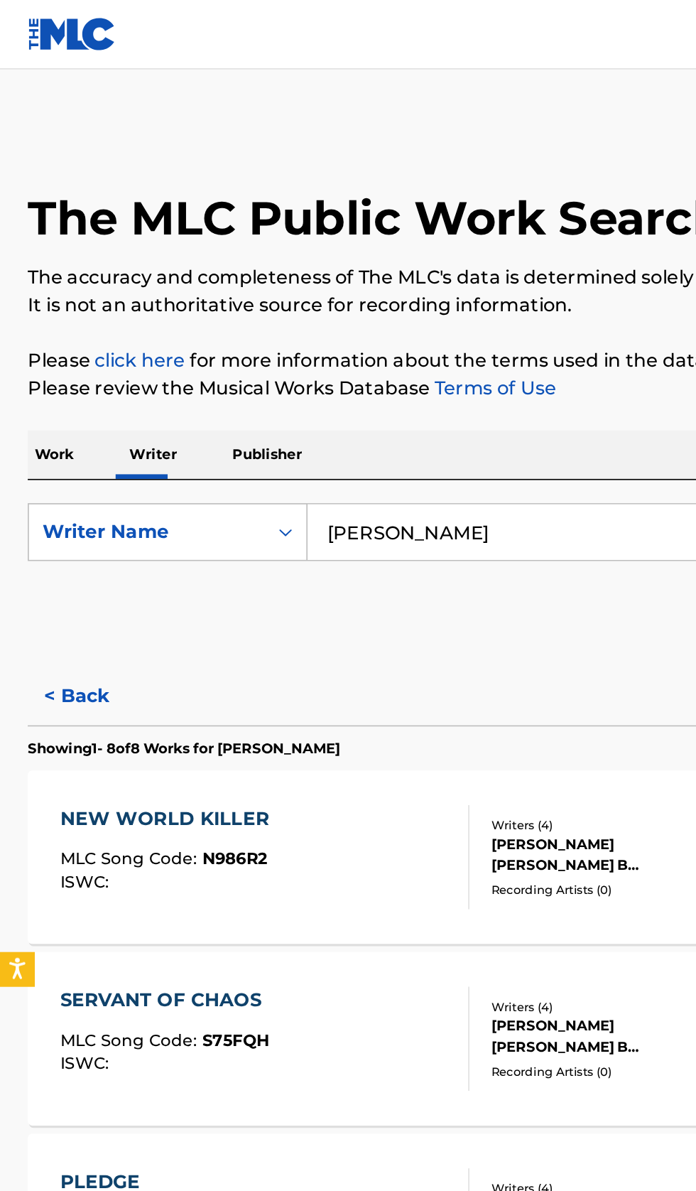
click at [339, 314] on input "Darius Tehrani" at bounding box center [434, 327] width 490 height 34
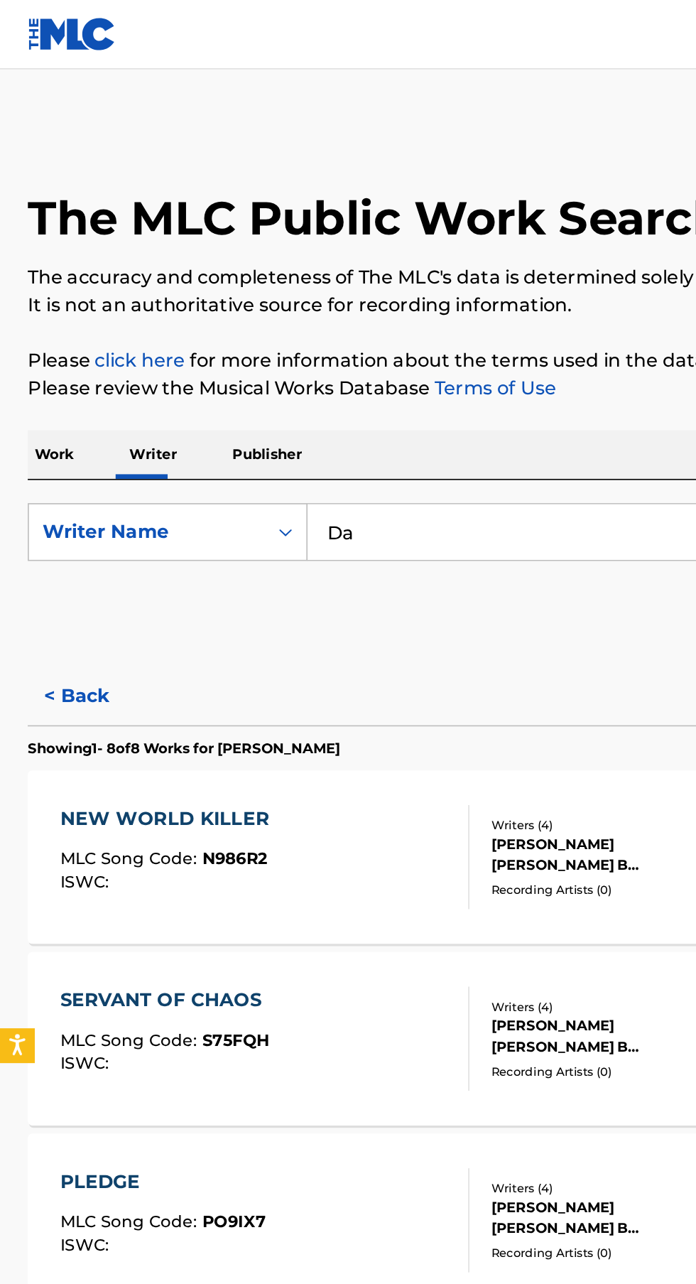
type input "D"
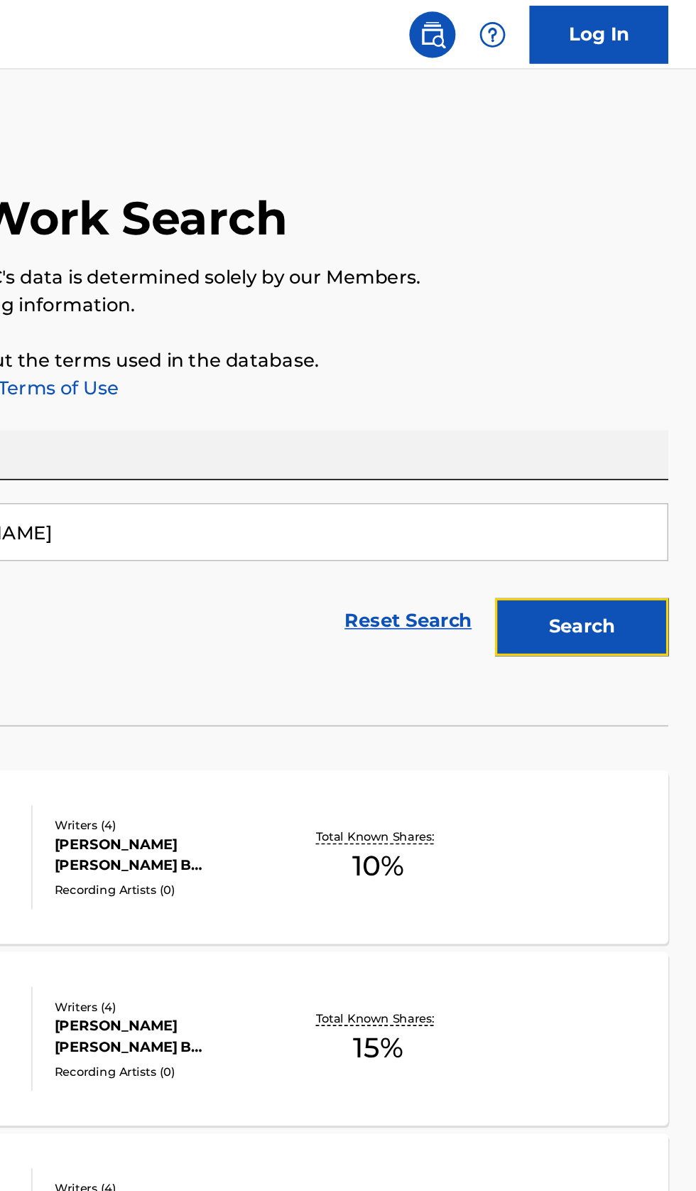
click at [651, 373] on button "Search" at bounding box center [626, 385] width 107 height 36
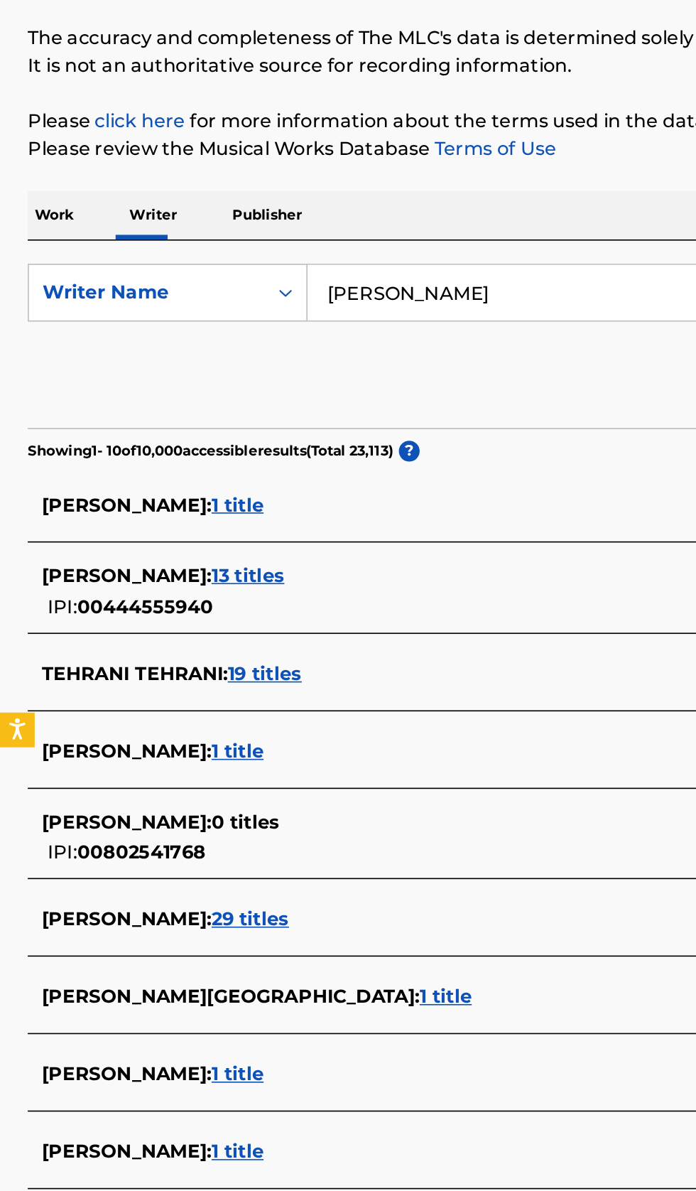
click at [352, 902] on div "ALEXANDER MICHAEL TEHRANI : 8 titles" at bounding box center [330, 898] width 608 height 17
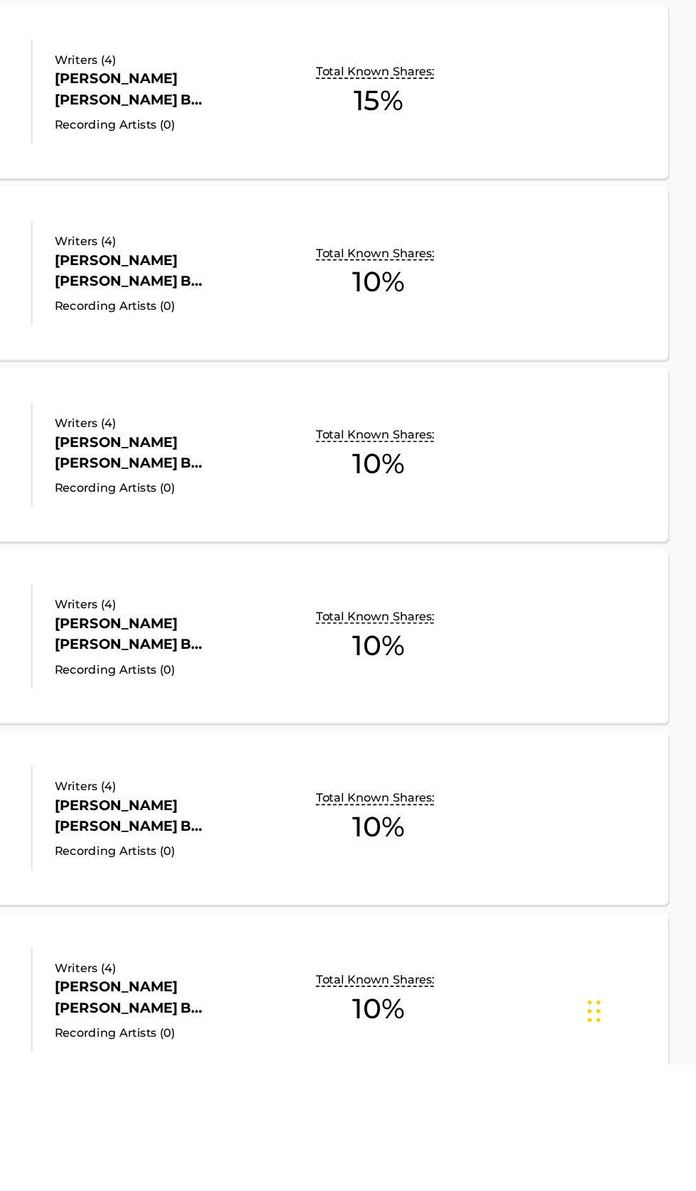
scroll to position [110, 0]
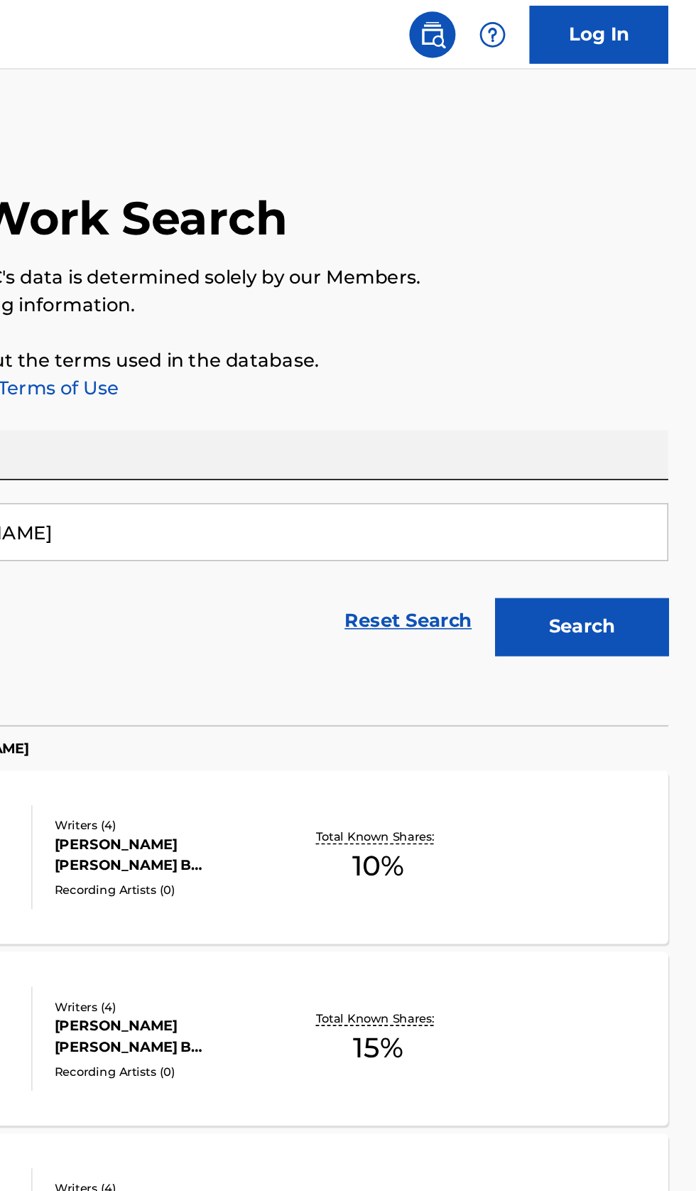
scroll to position [0, 0]
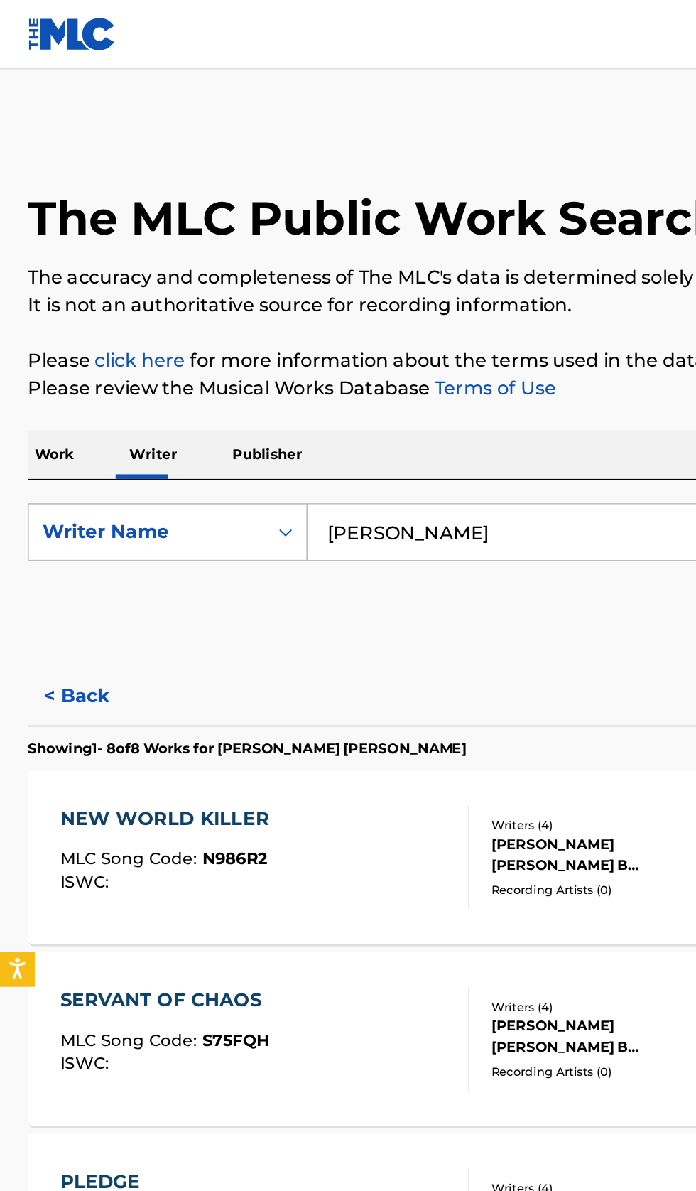
click at [57, 418] on button "< Back" at bounding box center [59, 428] width 85 height 36
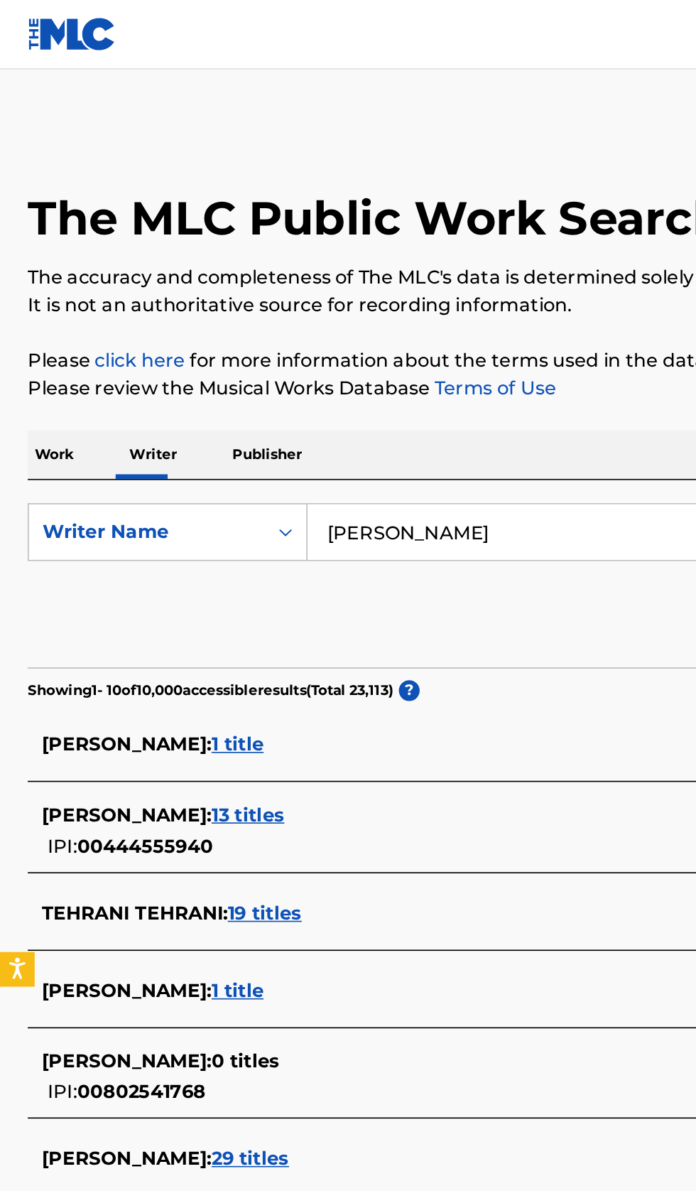
click at [357, 320] on input "Alexander Tehrani" at bounding box center [434, 327] width 490 height 34
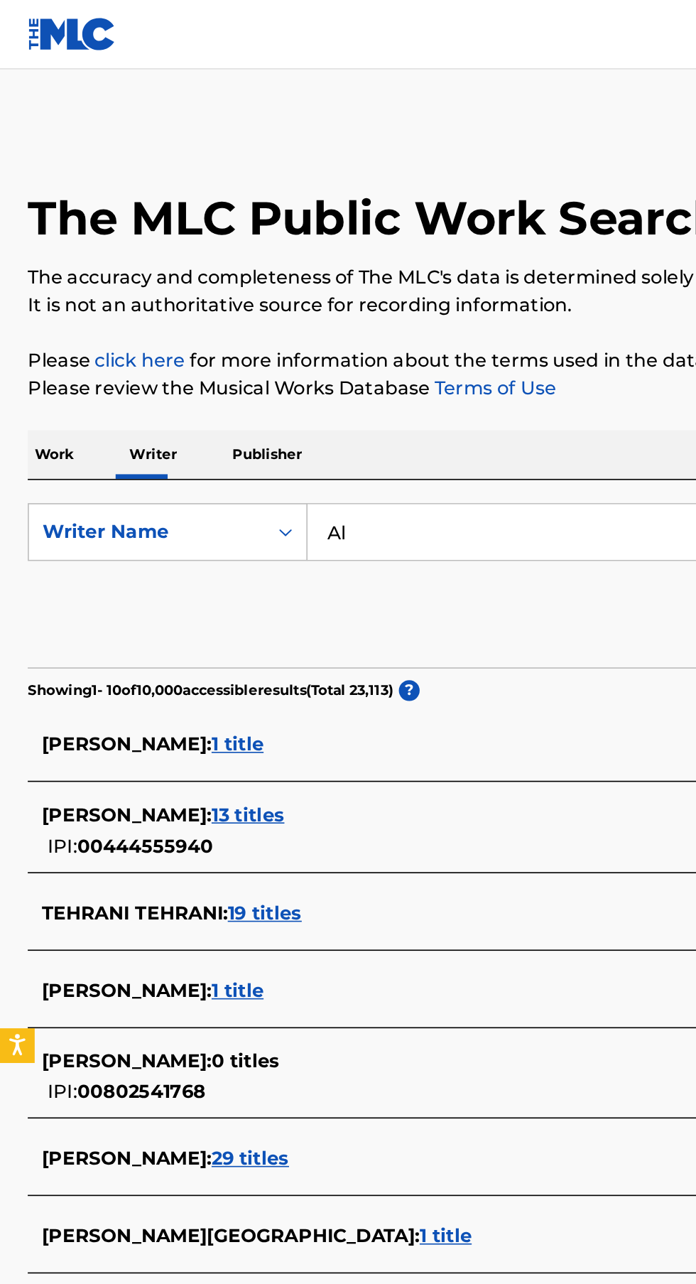
type input "A"
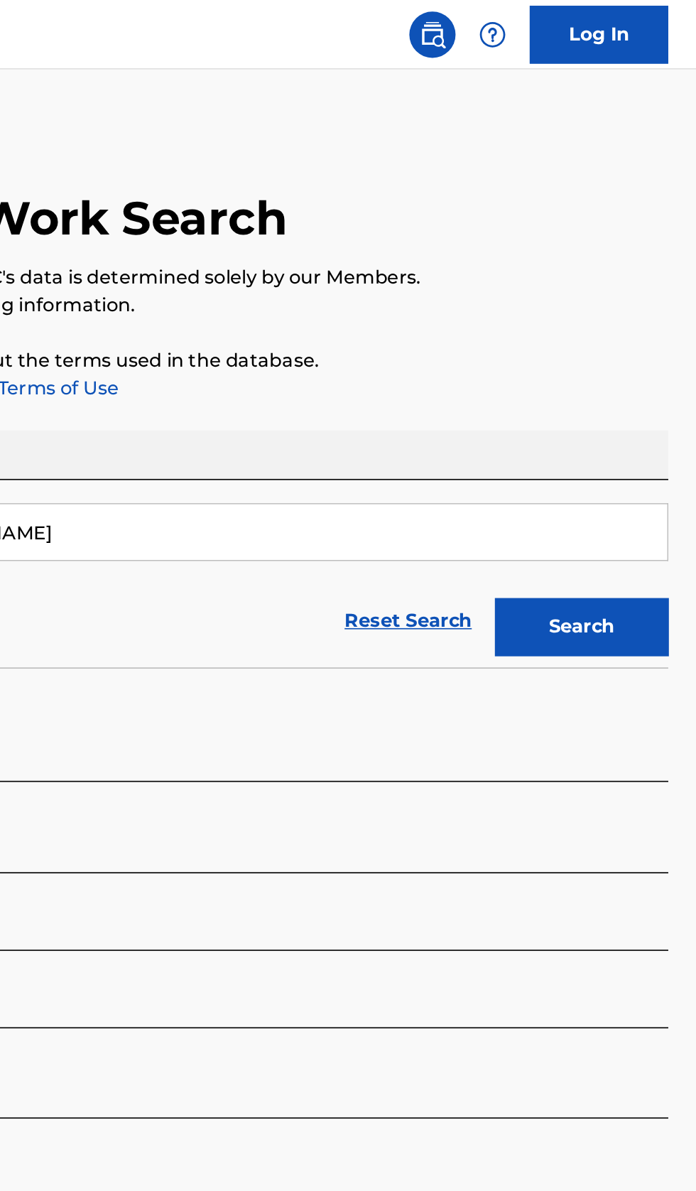
type input "Lucas Garrigues"
click at [644, 383] on button "Search" at bounding box center [626, 385] width 107 height 36
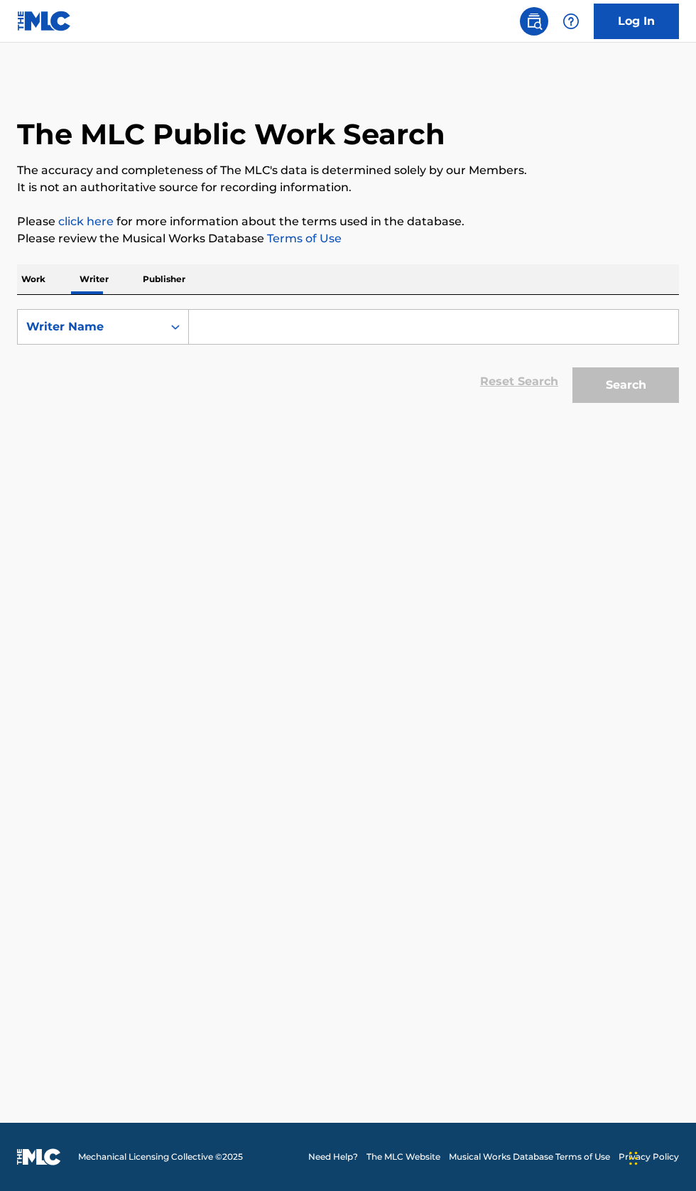
click at [294, 330] on input "Search Form" at bounding box center [434, 327] width 490 height 34
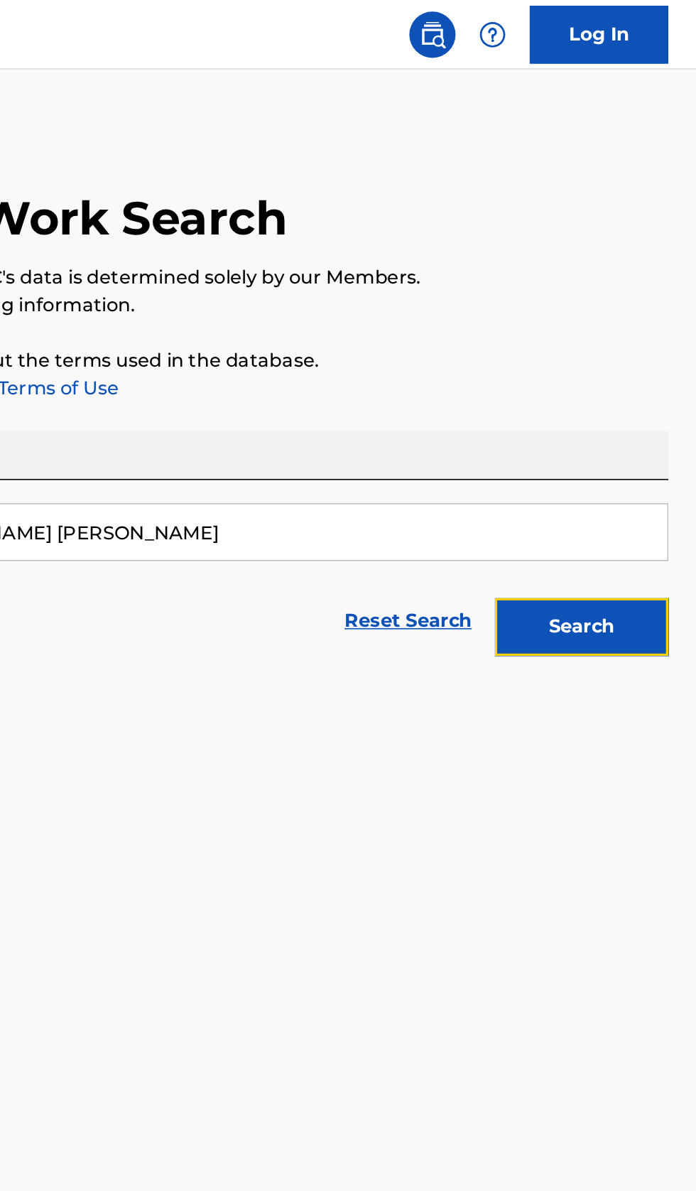
click at [644, 381] on button "Search" at bounding box center [626, 385] width 107 height 36
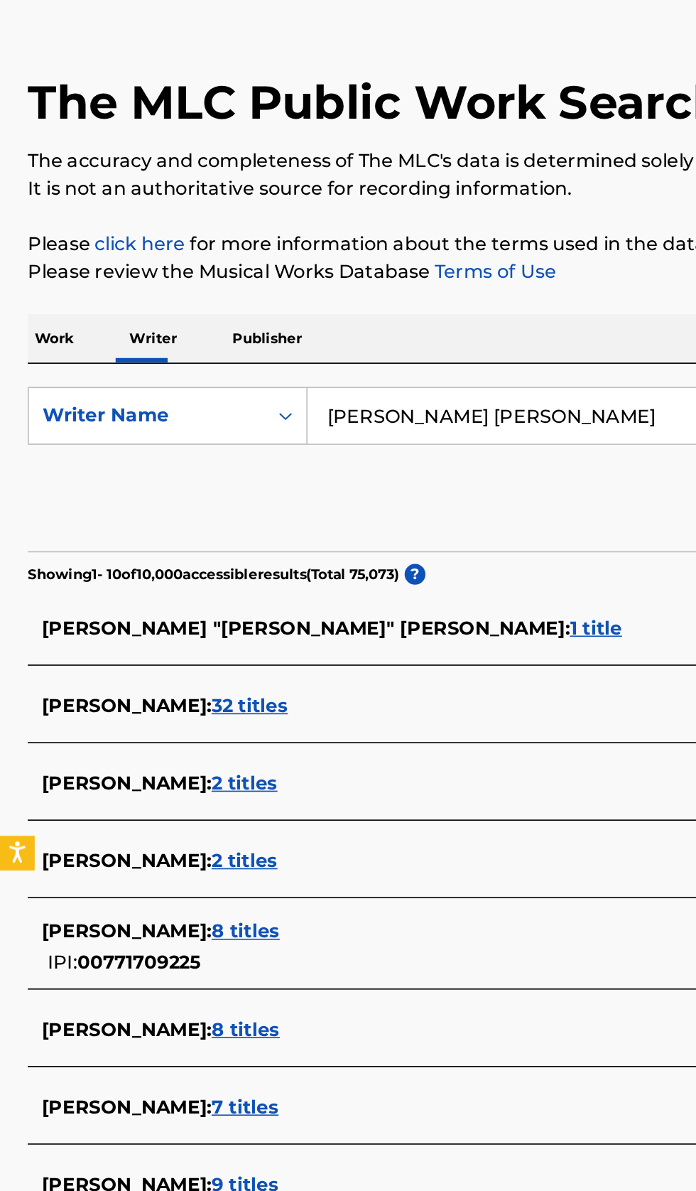
click at [401, 322] on input "[PERSON_NAME] [PERSON_NAME]" at bounding box center [434, 327] width 490 height 34
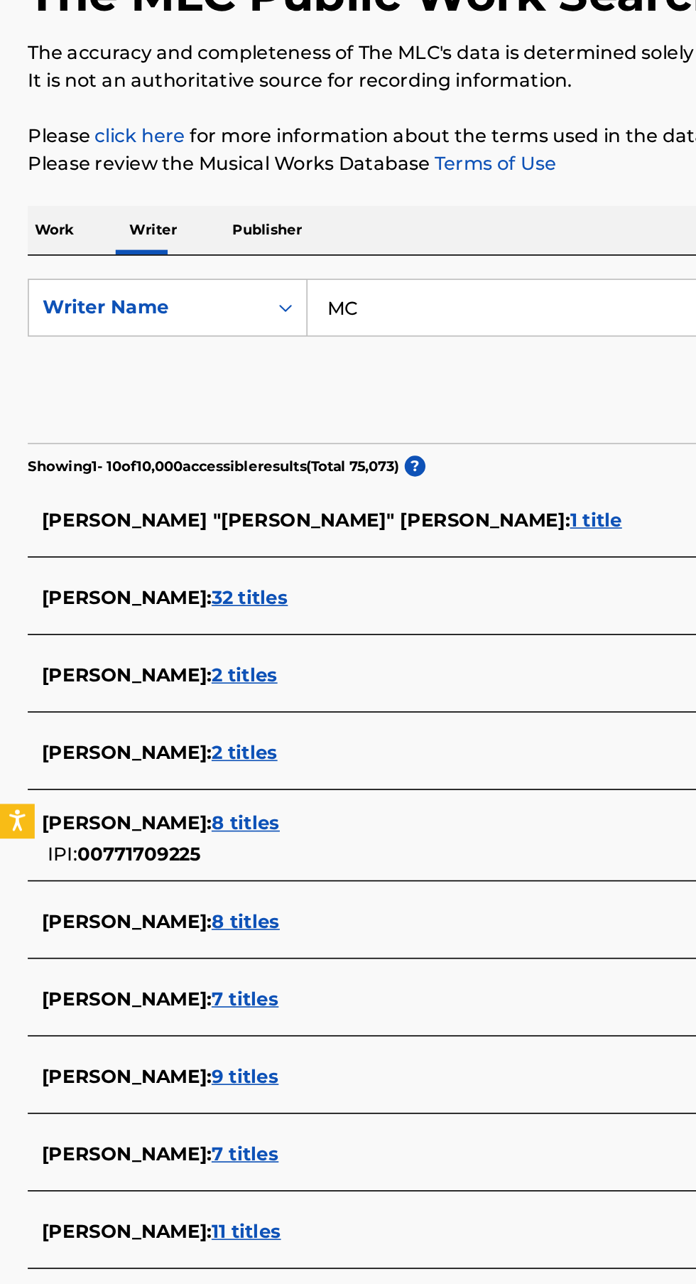
type input "M"
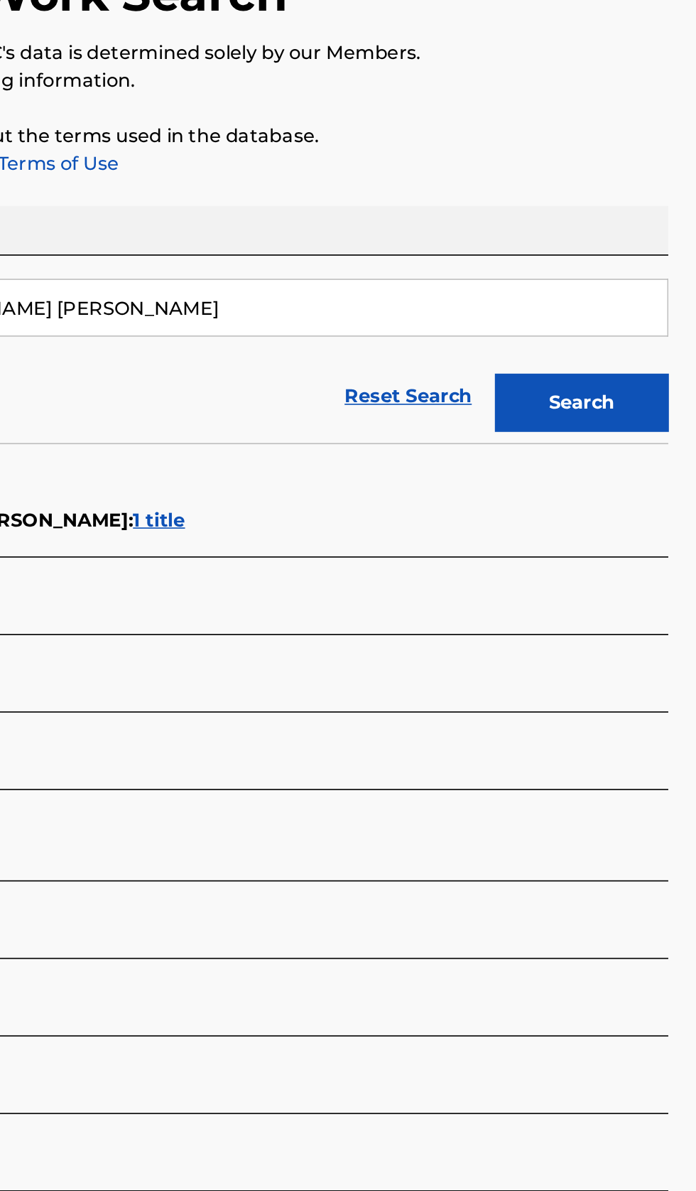
type input "[PERSON_NAME] [PERSON_NAME]"
click at [638, 373] on button "Search" at bounding box center [626, 385] width 107 height 36
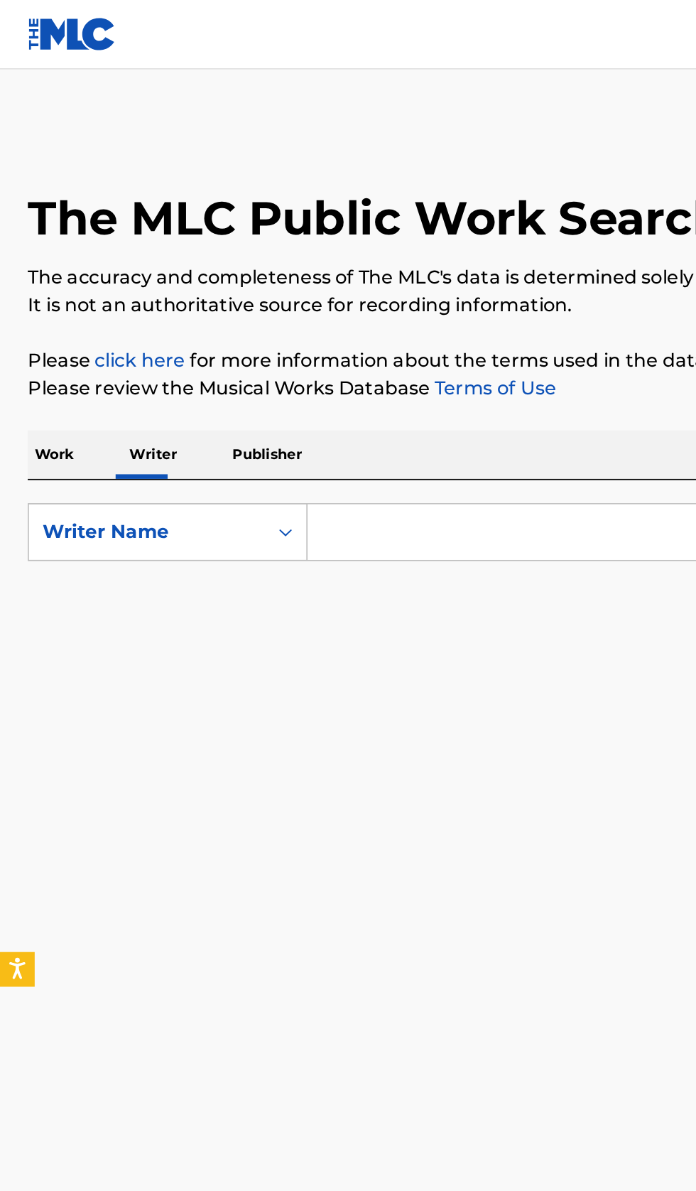
click at [286, 323] on input "Search Form" at bounding box center [434, 327] width 490 height 34
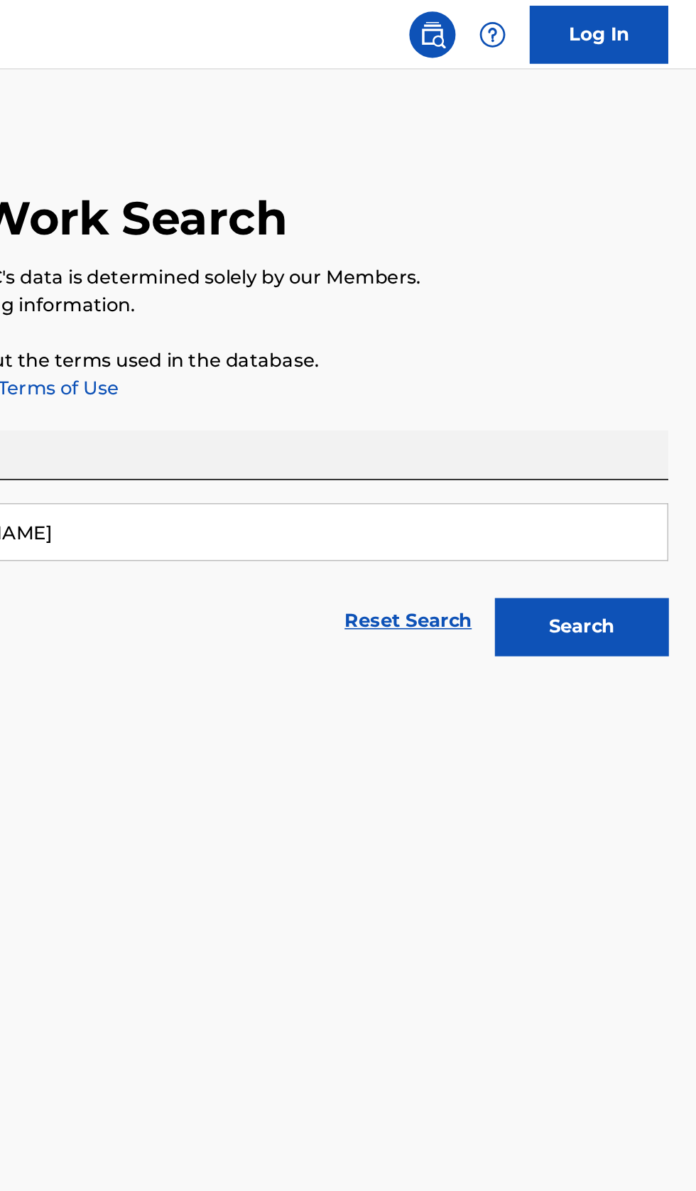
type input "[PERSON_NAME]"
click at [644, 379] on button "Search" at bounding box center [626, 385] width 107 height 36
